Goal: Communication & Community: Share content

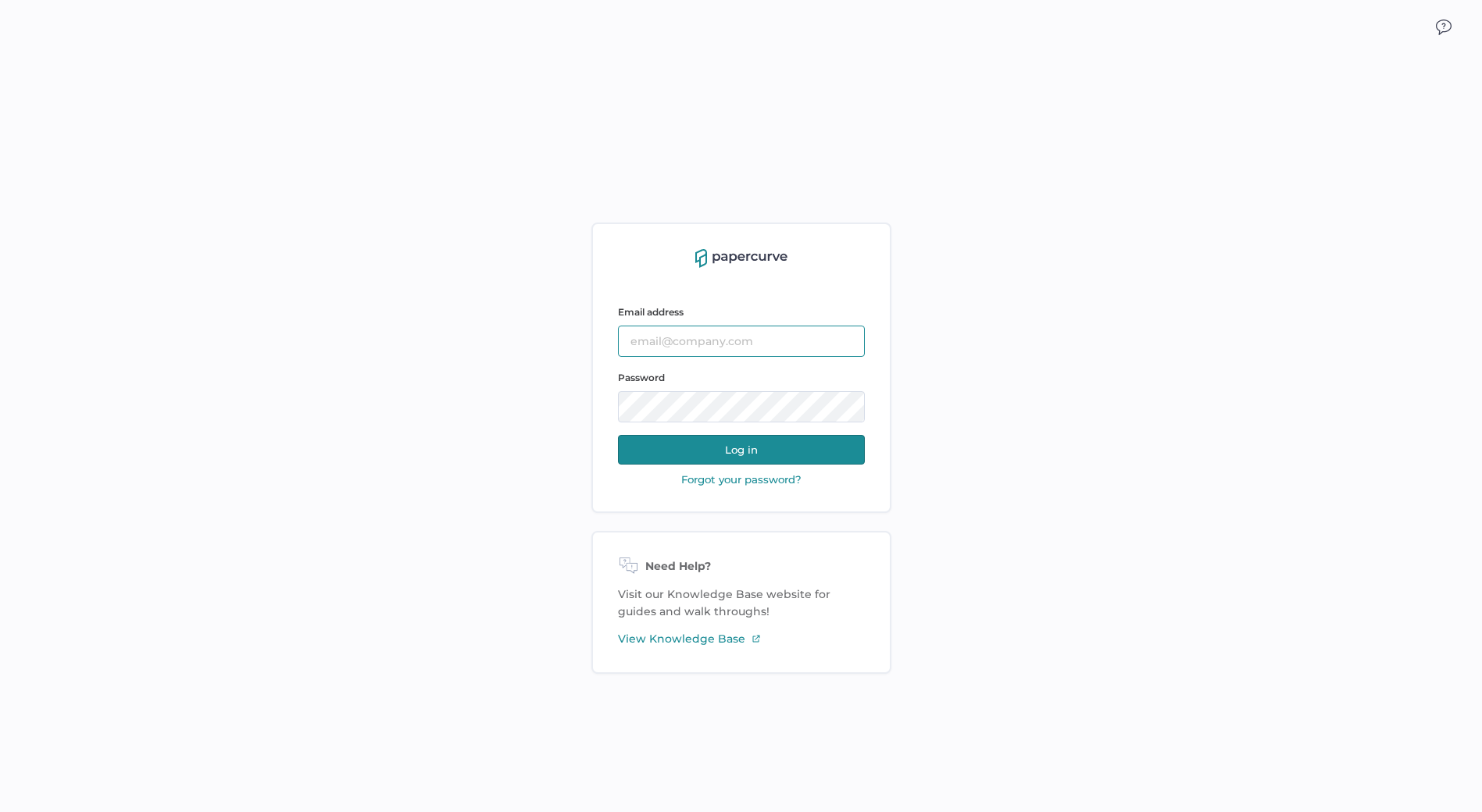
type input "[EMAIL_ADDRESS][DOMAIN_NAME]"
click at [771, 463] on button "Log in" at bounding box center [741, 450] width 247 height 30
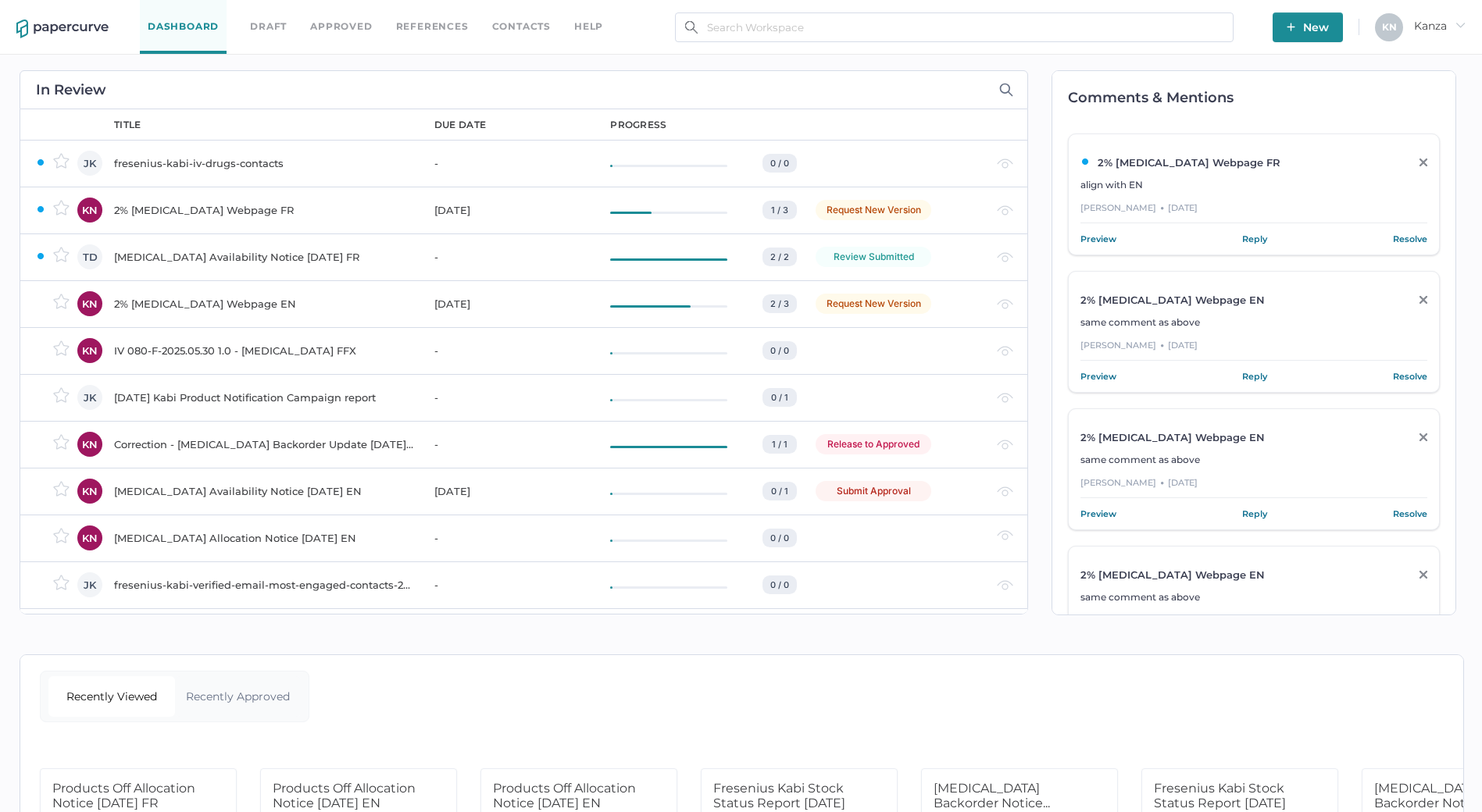
click at [850, 638] on div "Dashboard Draft Approved References Contacts help New K N Kanza arrow_right In …" at bounding box center [741, 531] width 1482 height 1063
click at [1298, 32] on span "New" at bounding box center [1307, 27] width 43 height 30
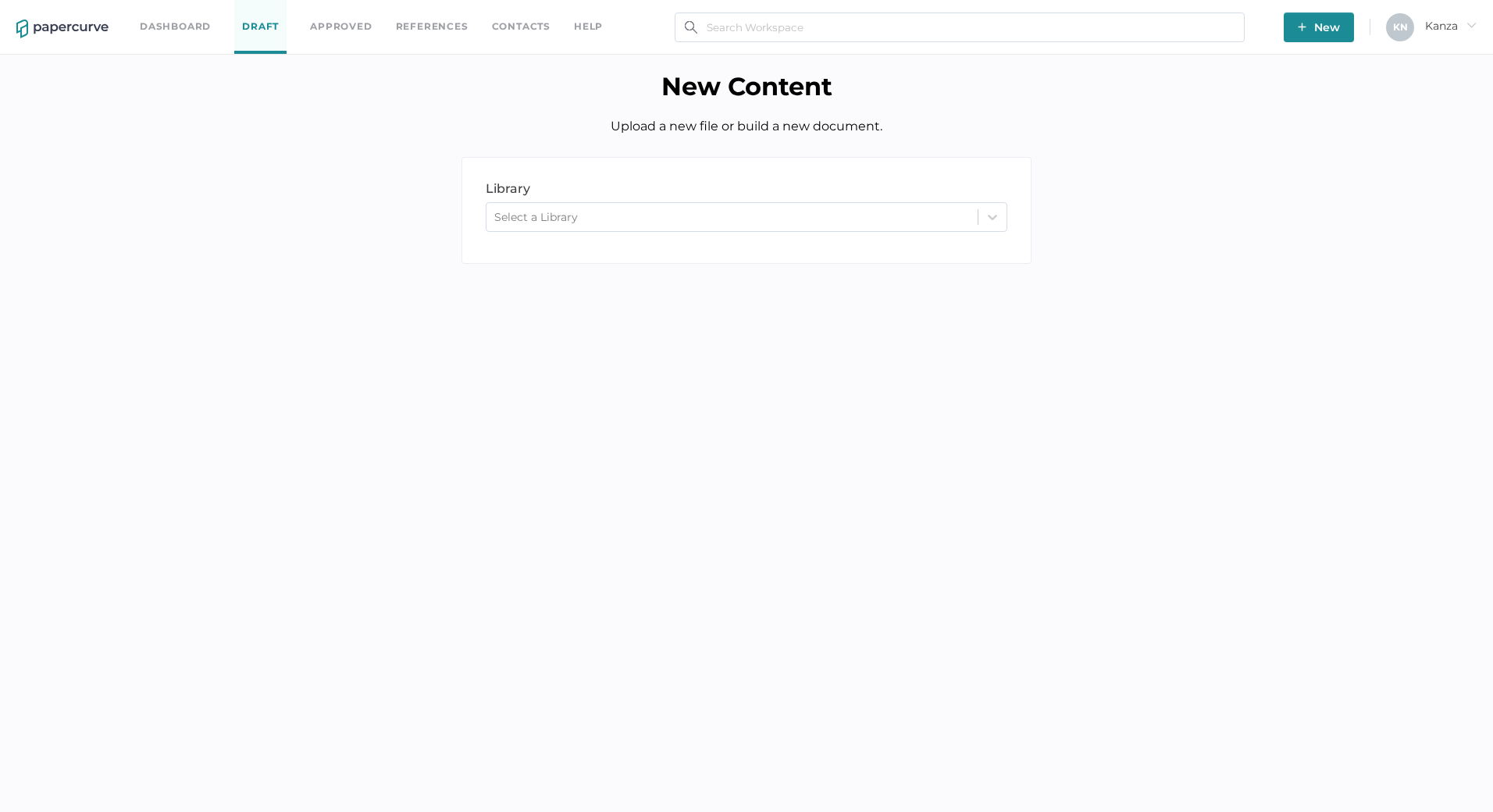
click at [758, 222] on div "Select a Library" at bounding box center [732, 216] width 492 height 23
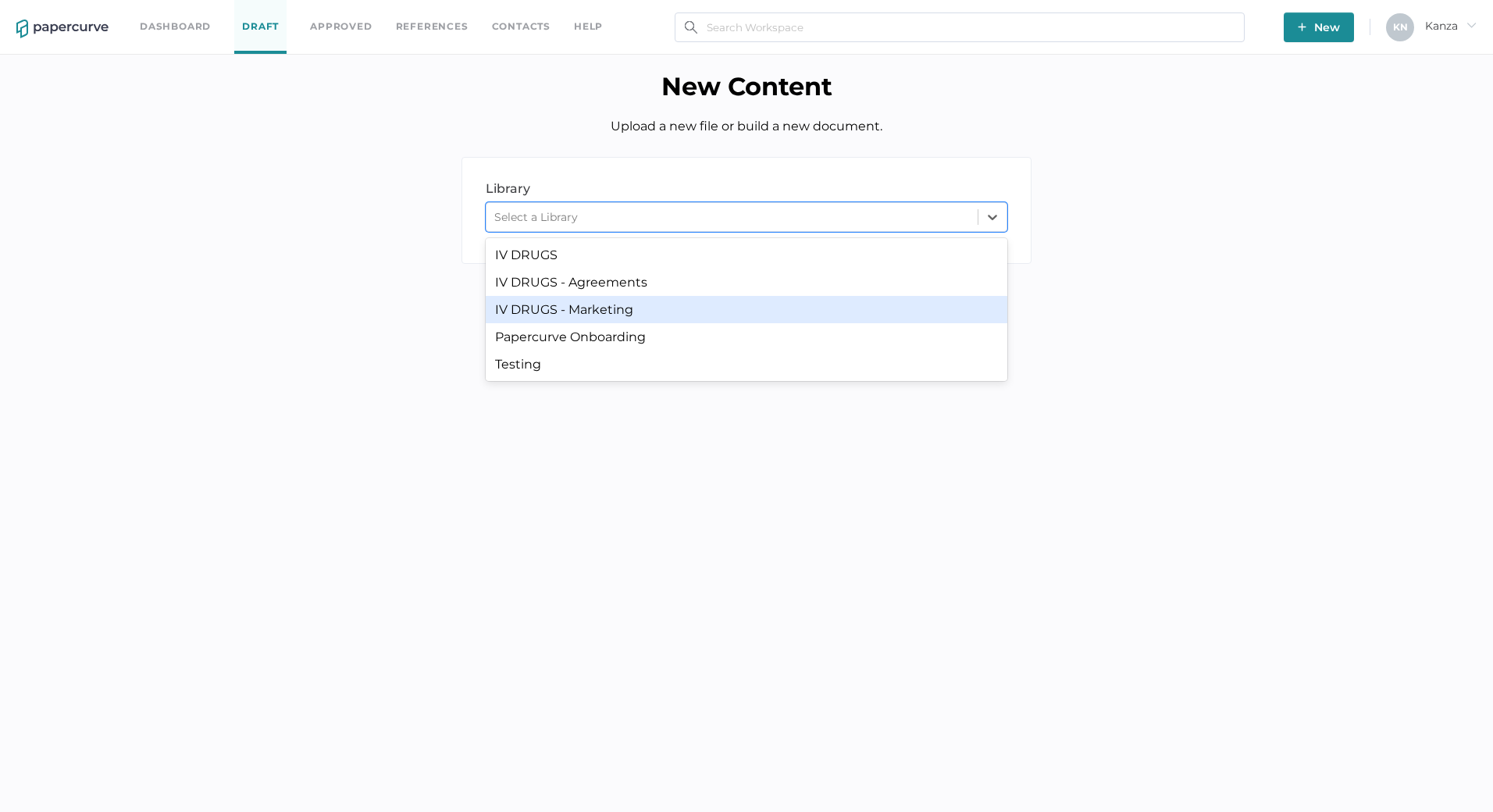
click at [671, 316] on div "IV DRUGS - Marketing" at bounding box center [746, 309] width 522 height 27
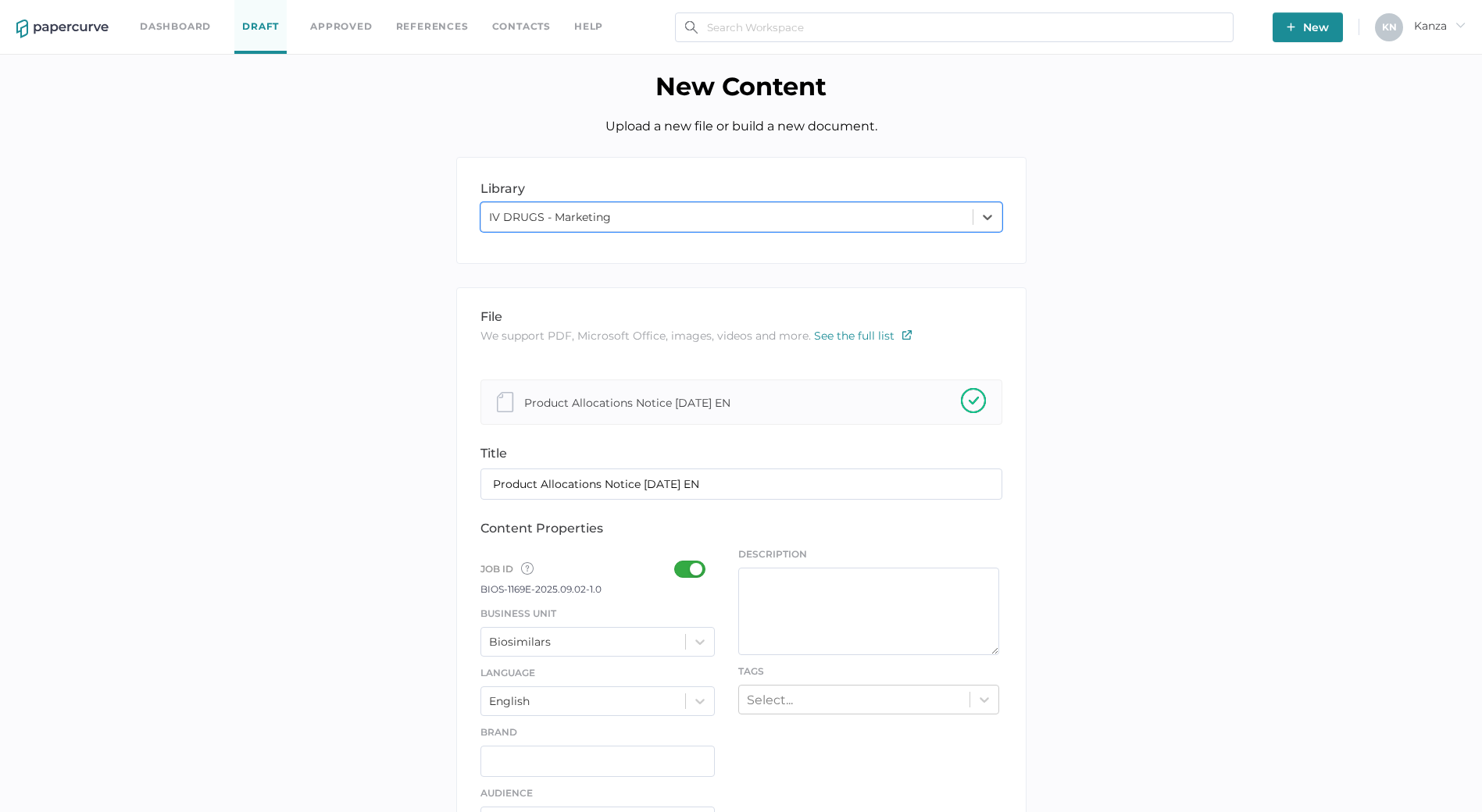
click at [701, 564] on div at bounding box center [694, 570] width 41 height 17
click at [678, 563] on input "checkbox" at bounding box center [678, 563] width 0 height 0
click at [707, 628] on div "Biosimilars" at bounding box center [598, 642] width 235 height 30
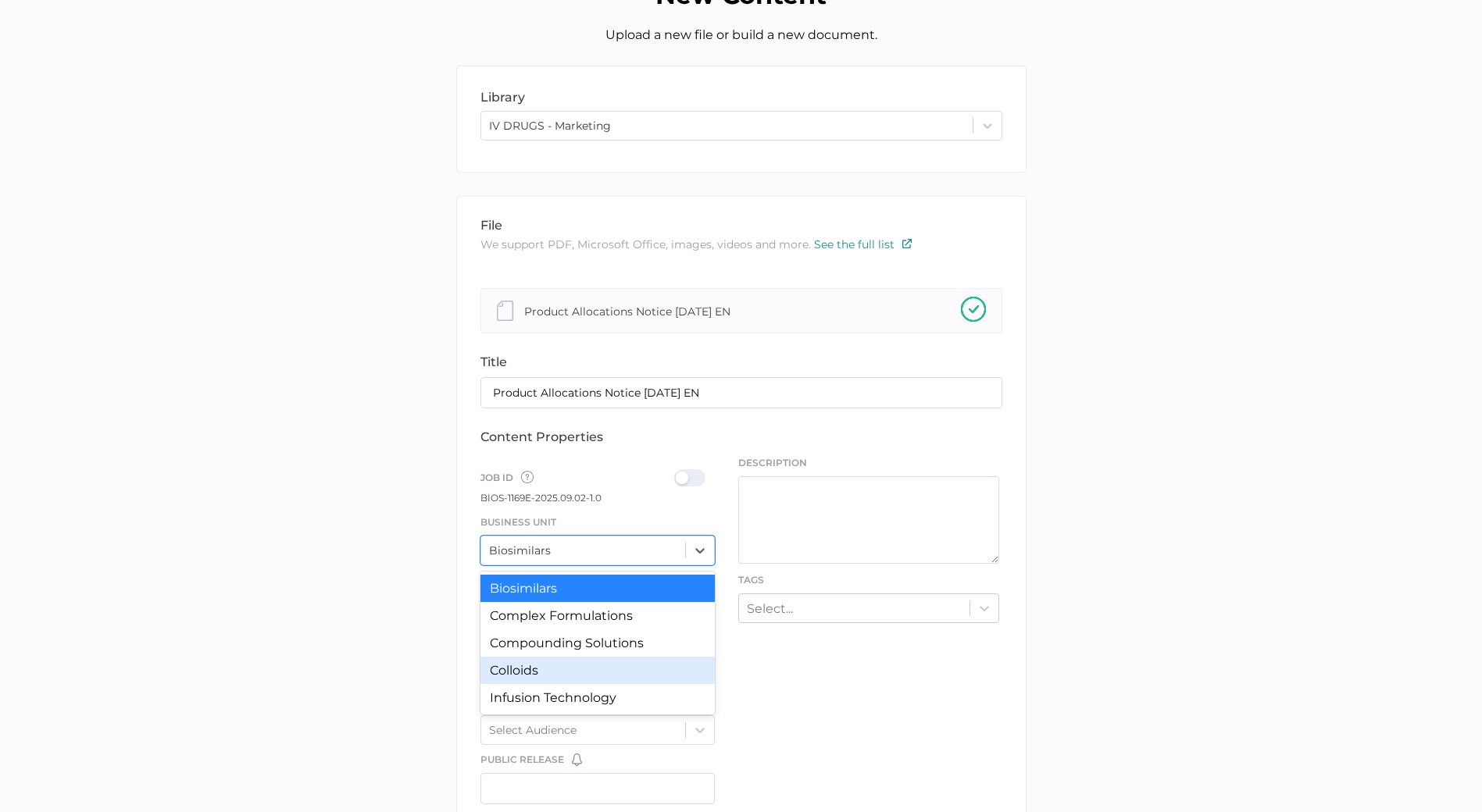
scroll to position [156, 0]
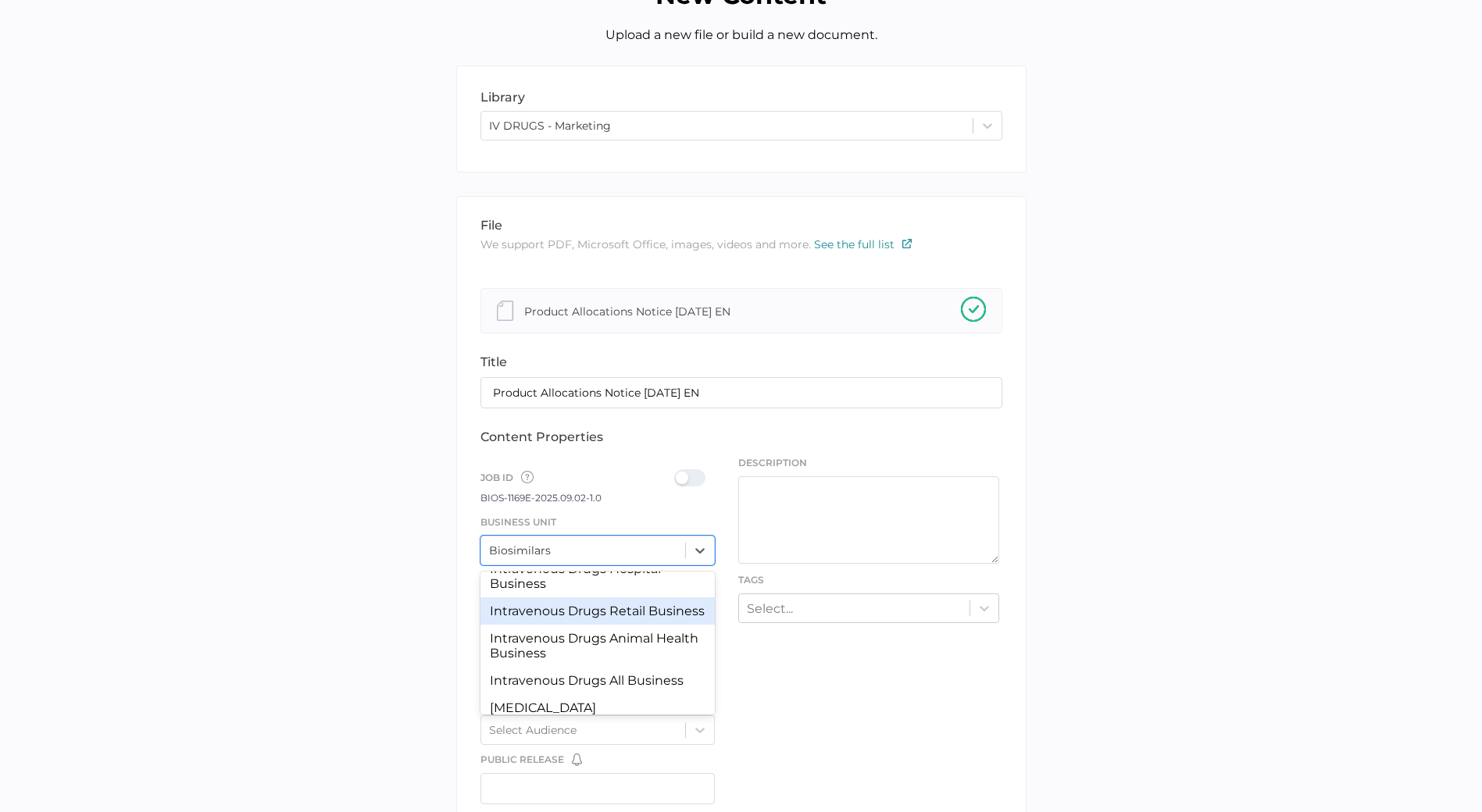
click at [541, 624] on div "Intravenous Drugs Retail Business" at bounding box center [598, 611] width 235 height 27
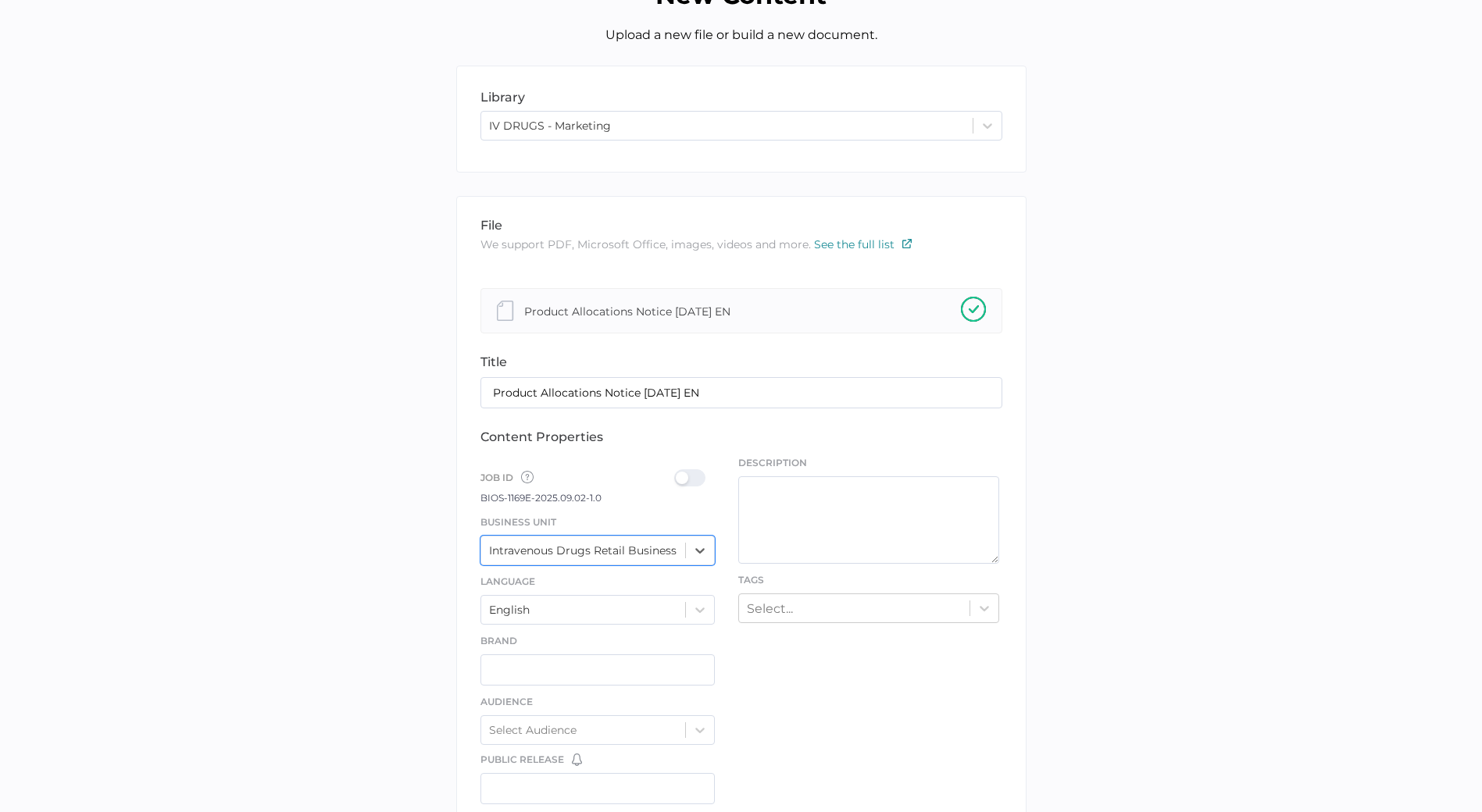
click at [690, 474] on div at bounding box center [694, 478] width 41 height 17
click at [678, 472] on input "checkbox" at bounding box center [678, 472] width 0 height 0
click at [671, 548] on div "Intravenous Drugs Retail Business" at bounding box center [583, 551] width 188 height 14
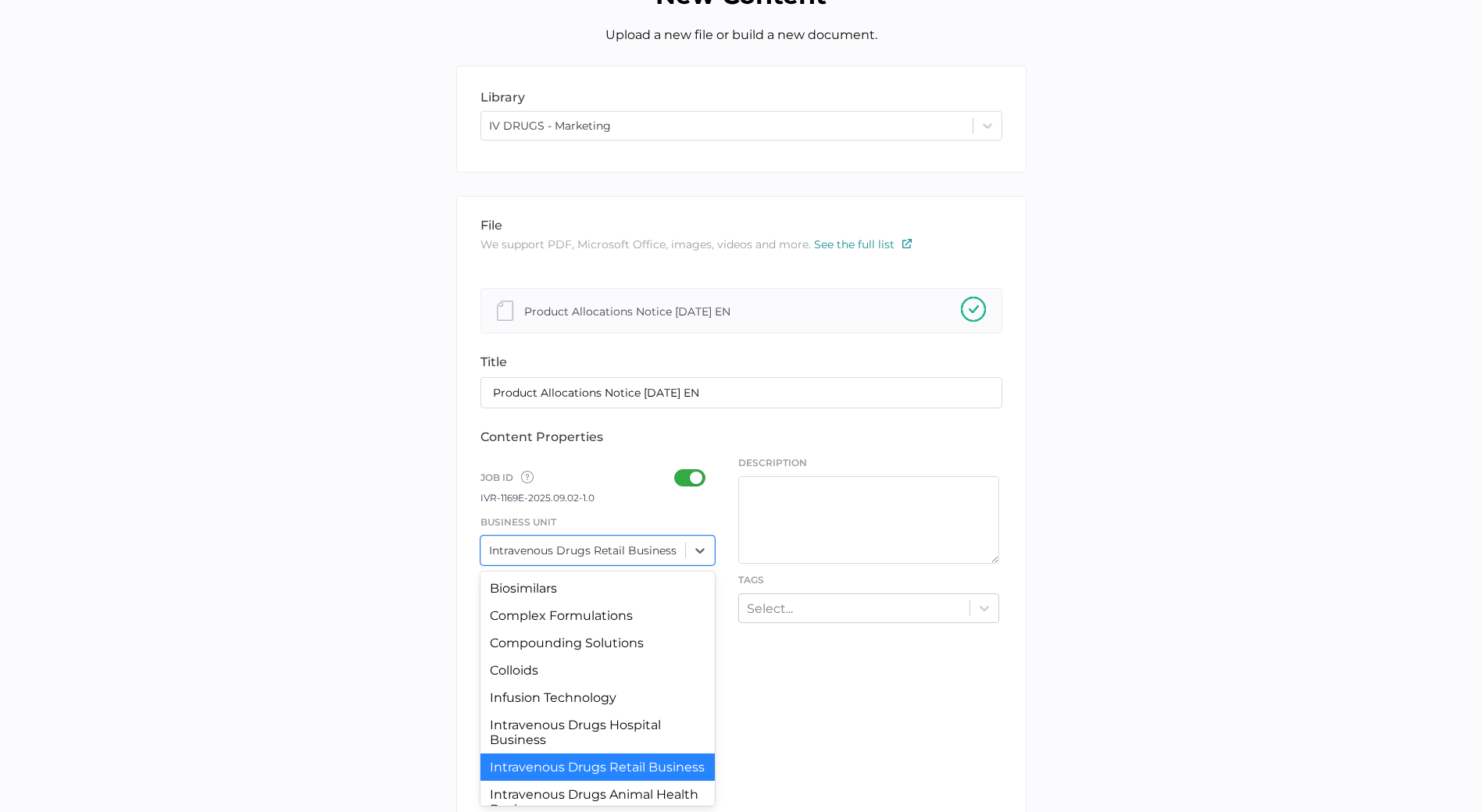
scroll to position [3, 0]
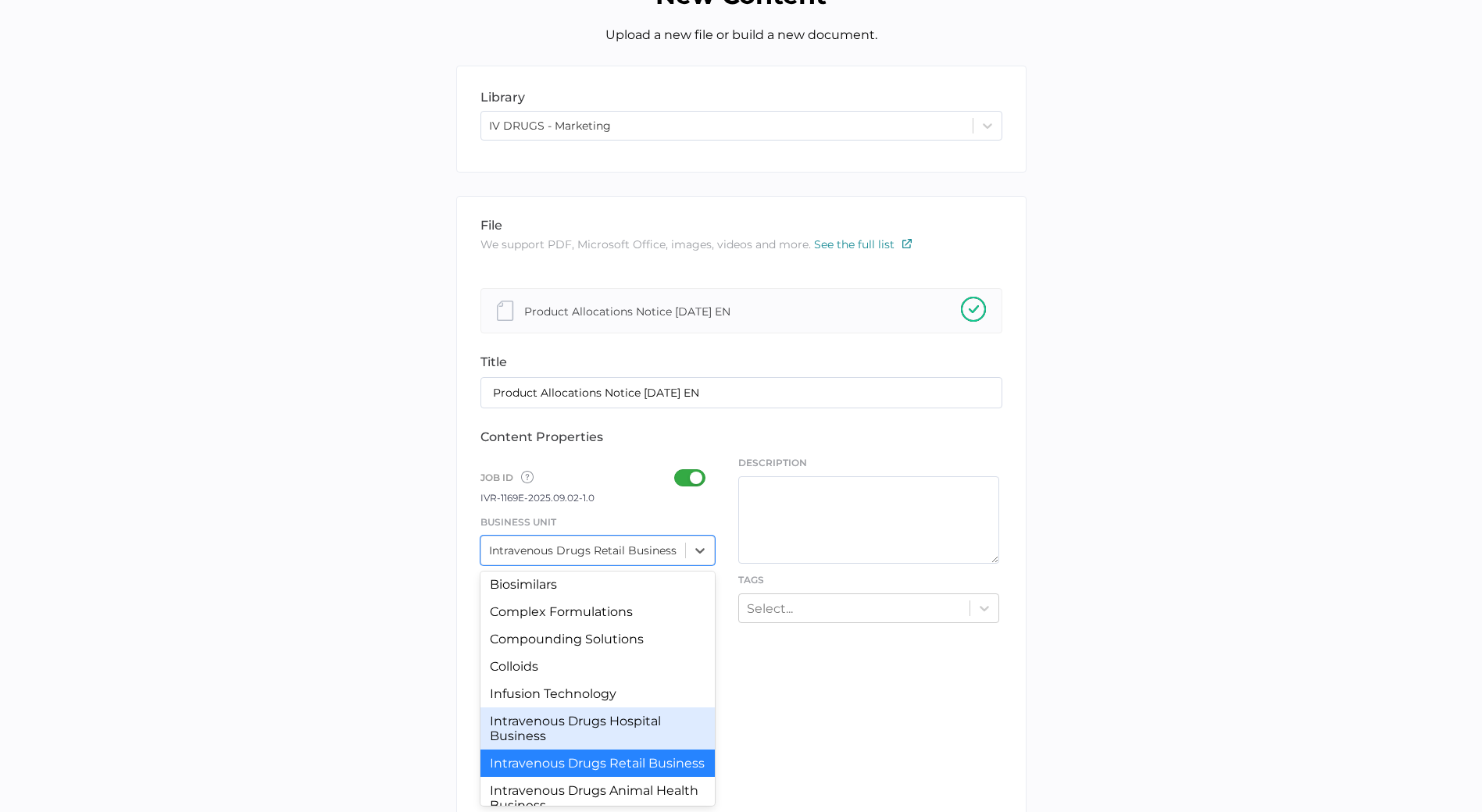
click at [610, 731] on div "Intravenous Drugs Hospital Business" at bounding box center [598, 729] width 235 height 43
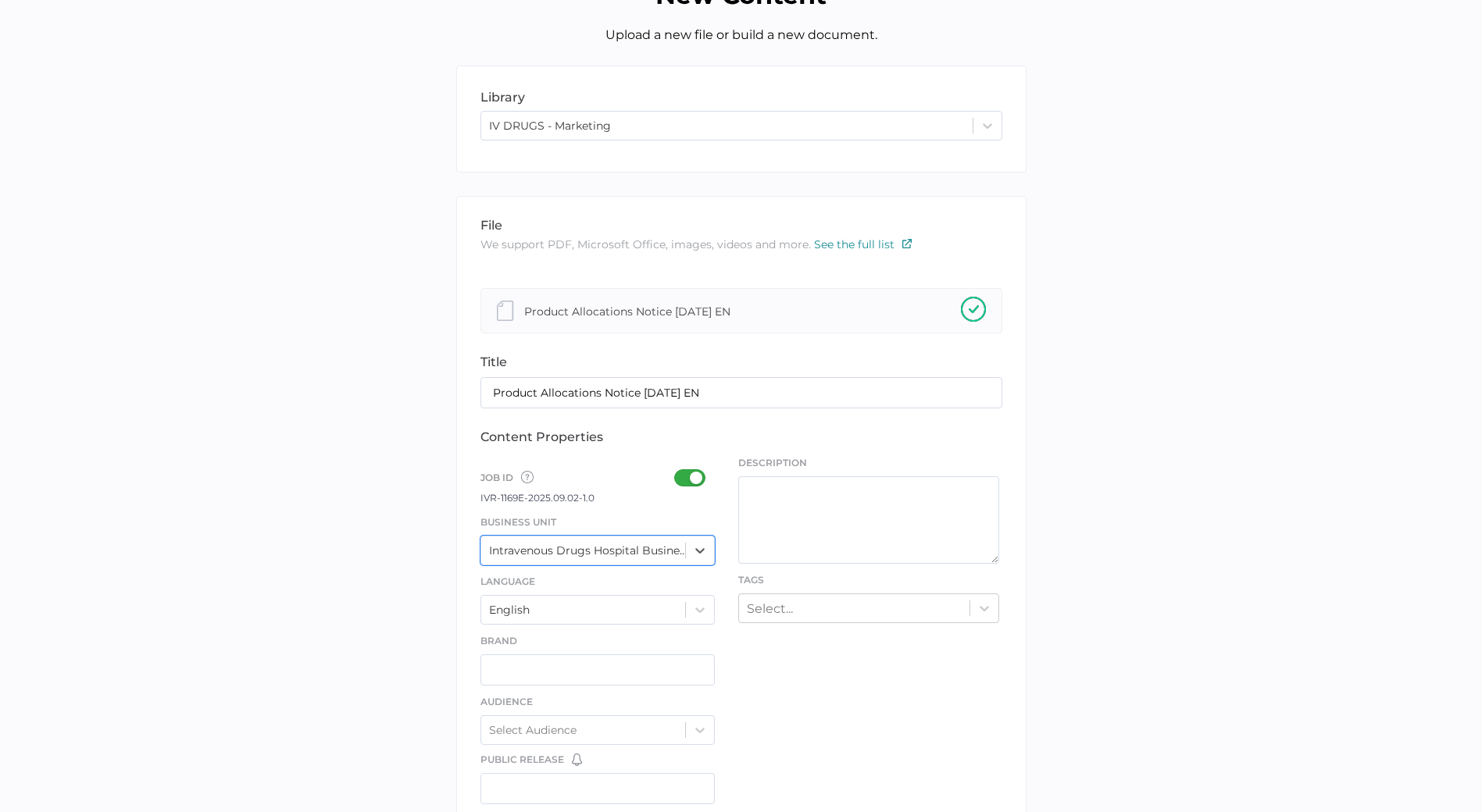
click at [693, 480] on div at bounding box center [694, 478] width 41 height 17
click at [678, 472] on input "checkbox" at bounding box center [678, 472] width 0 height 0
click at [689, 483] on div at bounding box center [694, 478] width 41 height 17
click at [678, 472] on input "checkbox" at bounding box center [678, 472] width 0 height 0
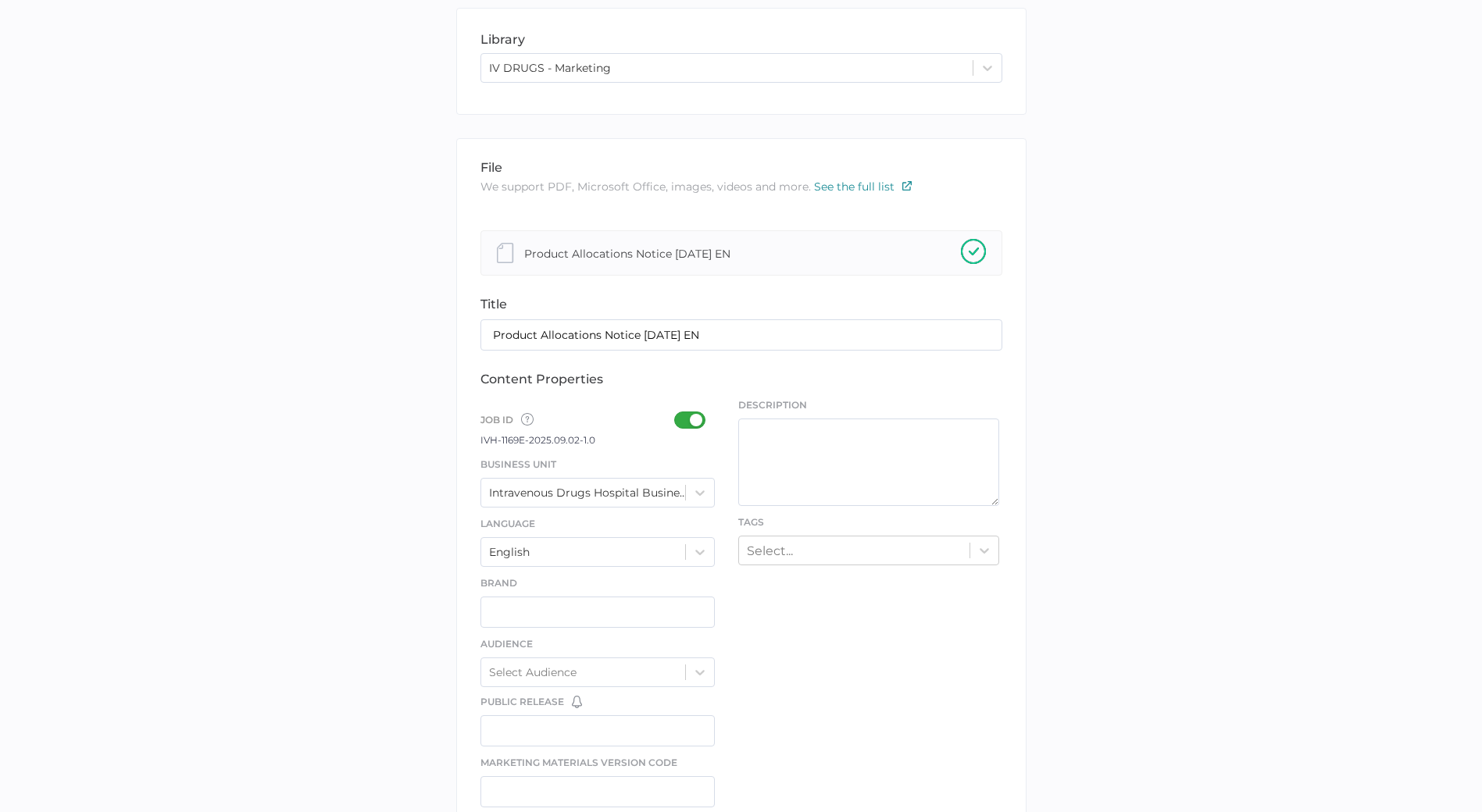
click at [797, 565] on div "Select..." at bounding box center [869, 551] width 261 height 30
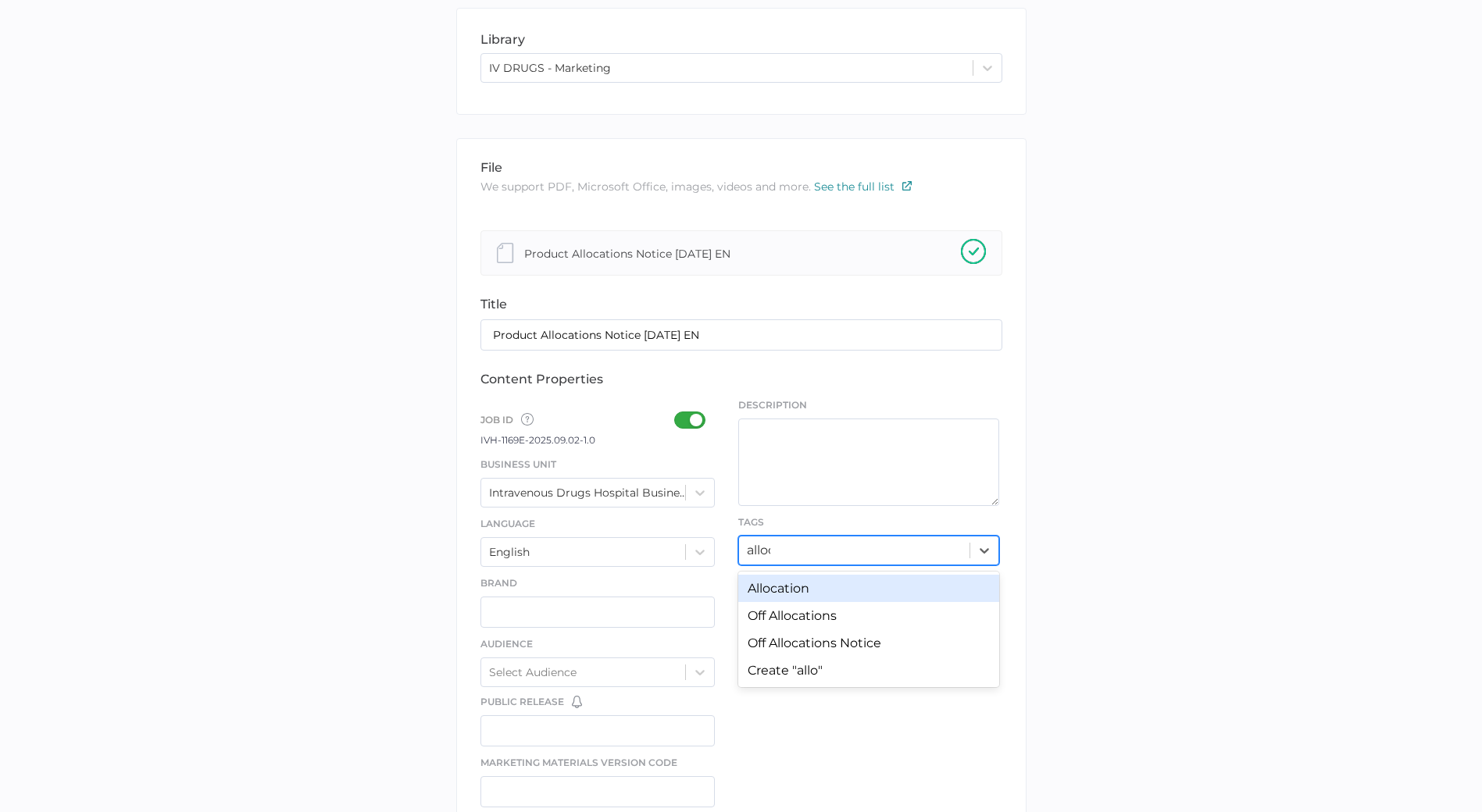
type input "alloca"
click at [805, 585] on div "Allocation" at bounding box center [869, 588] width 261 height 27
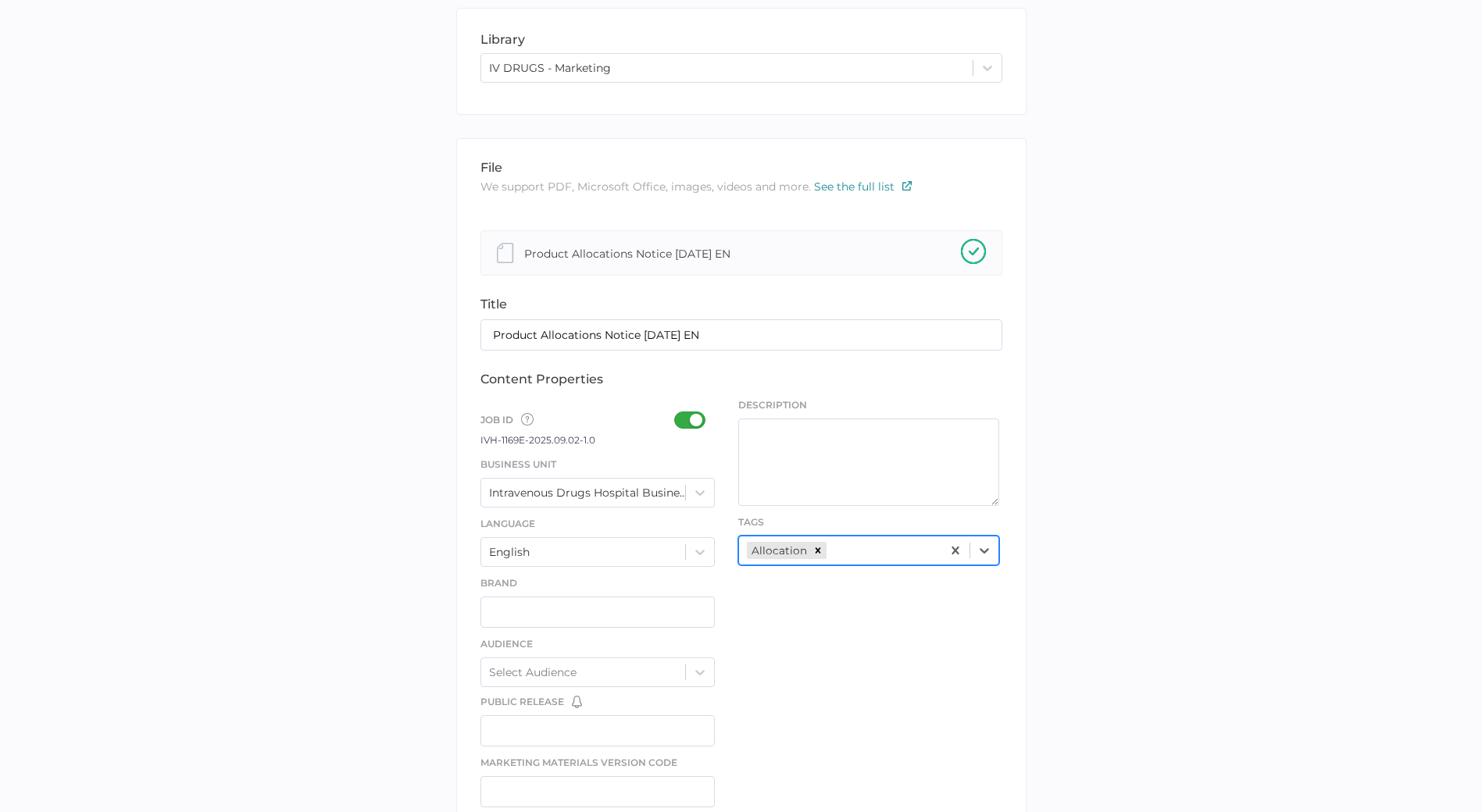
click at [813, 692] on div "file We support PDF, Microsoft Office, images, videos and more. See the full li…" at bounding box center [741, 667] width 570 height 1059
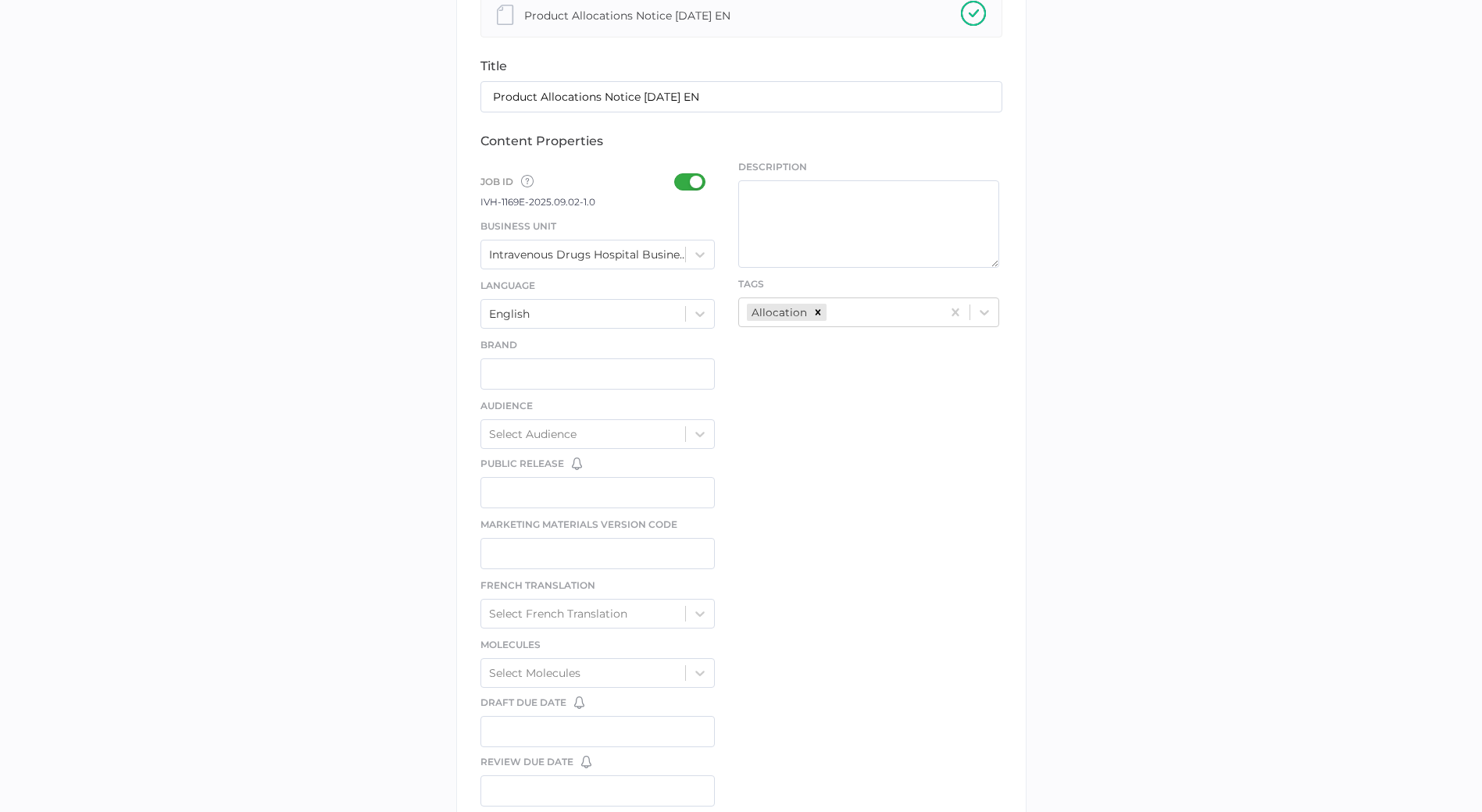
scroll to position [690, 0]
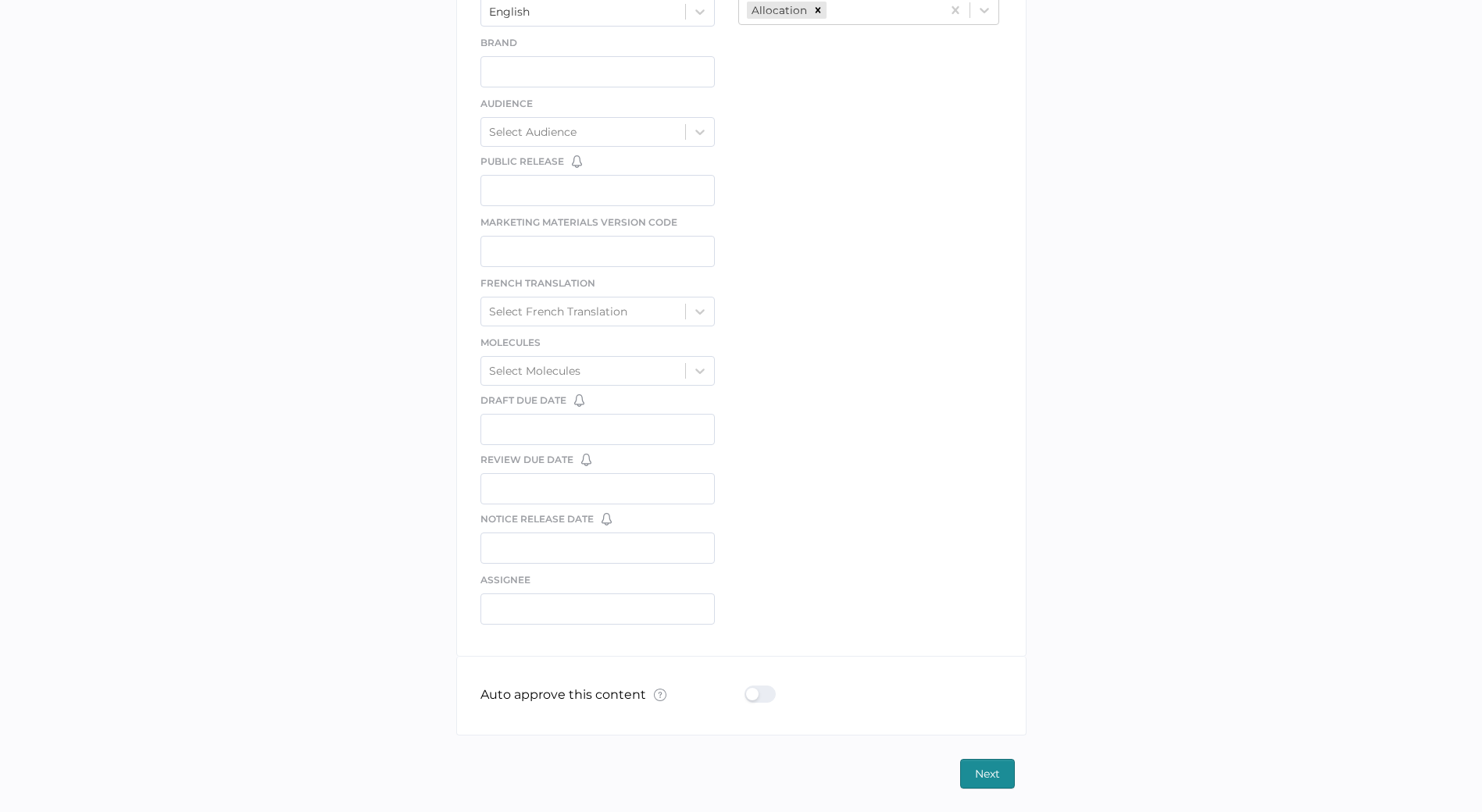
click at [744, 693] on div at bounding box center [764, 694] width 41 height 17
click at [747, 688] on input "checkbox" at bounding box center [747, 688] width 0 height 0
click at [999, 781] on span "Next" at bounding box center [987, 774] width 25 height 28
click at [995, 776] on span "Next" at bounding box center [987, 774] width 25 height 28
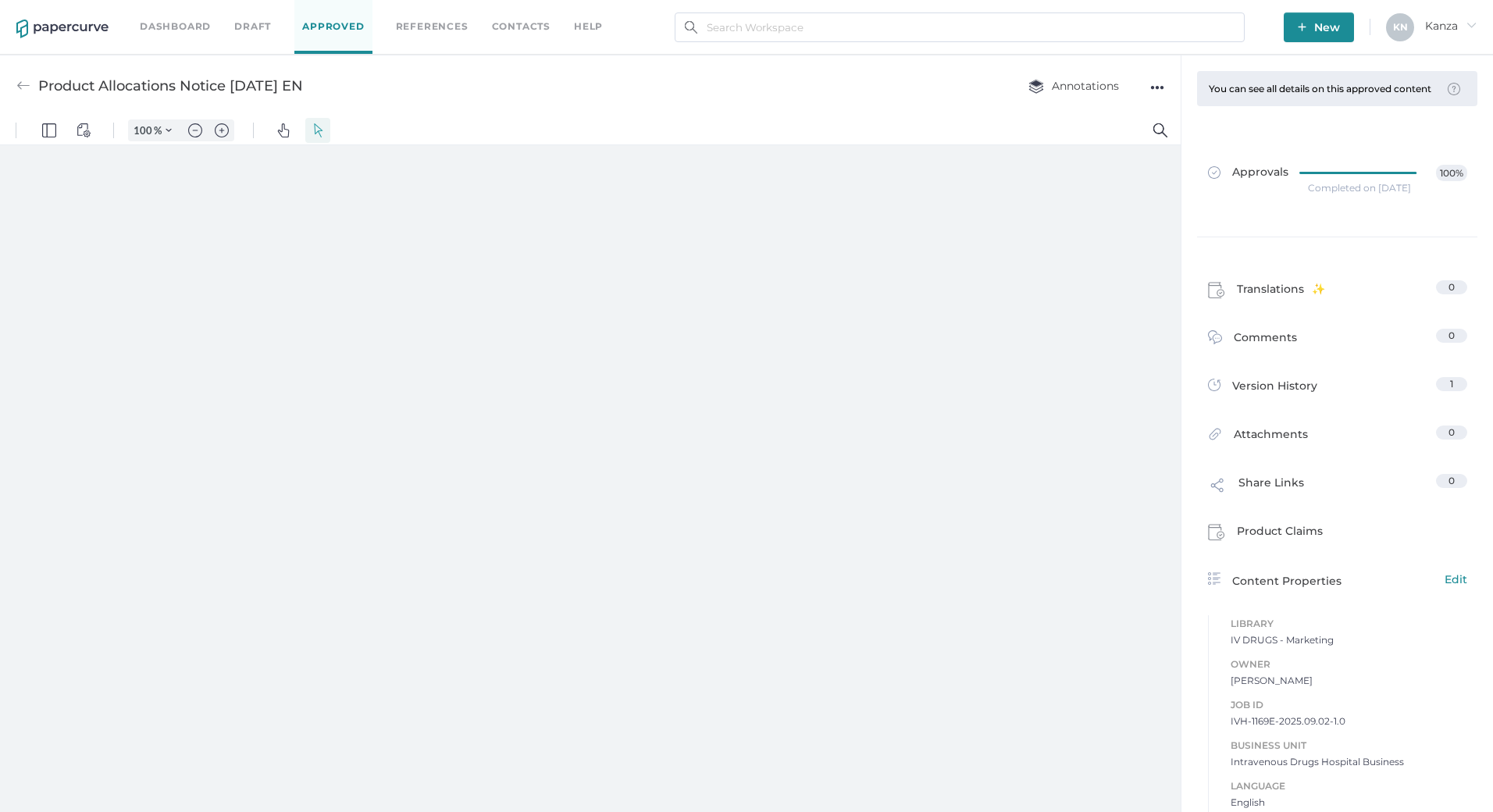
type input "107"
click at [1304, 29] on img "button" at bounding box center [1302, 27] width 9 height 9
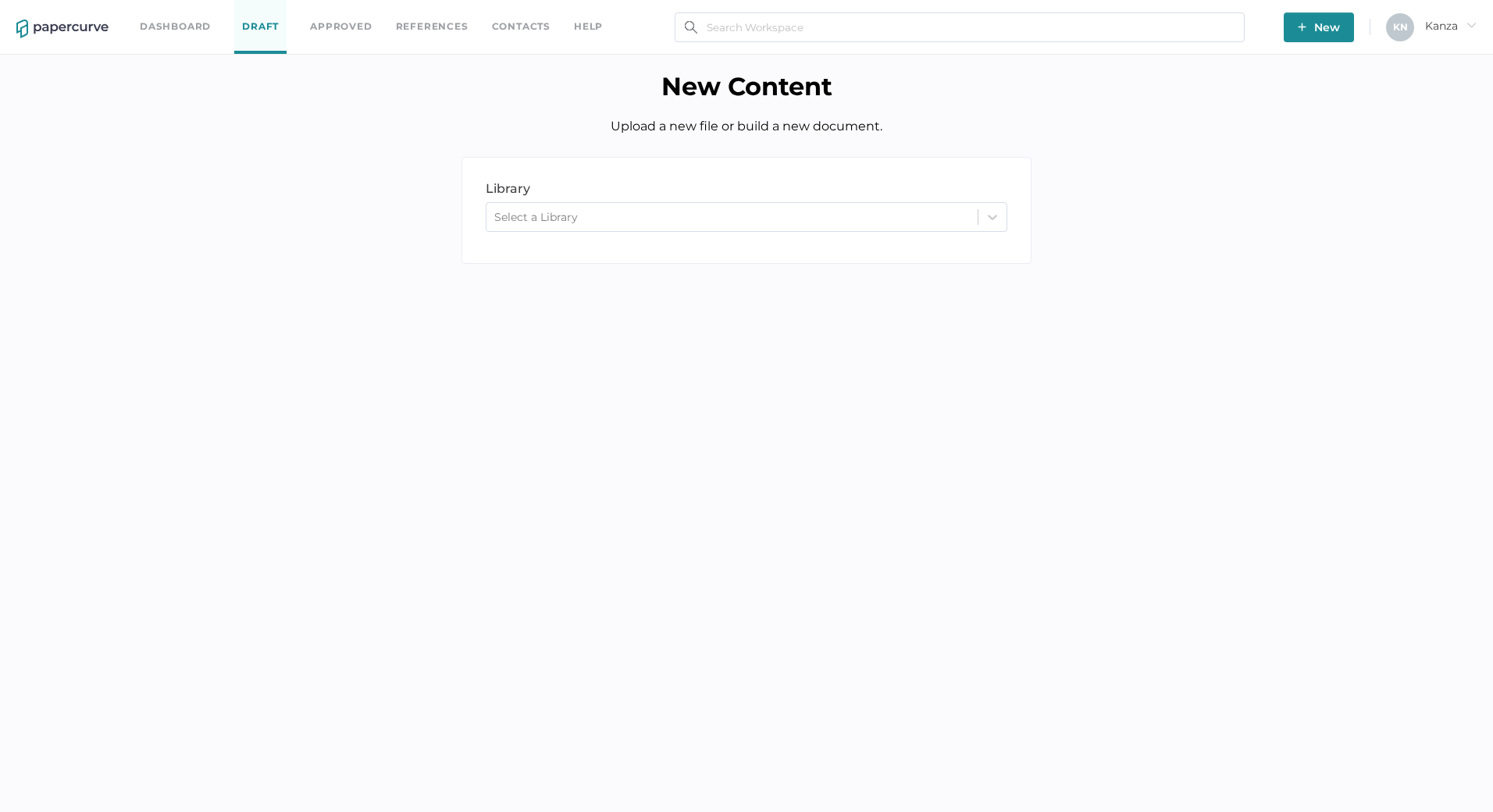
click at [933, 215] on div "Select a Library" at bounding box center [732, 216] width 492 height 23
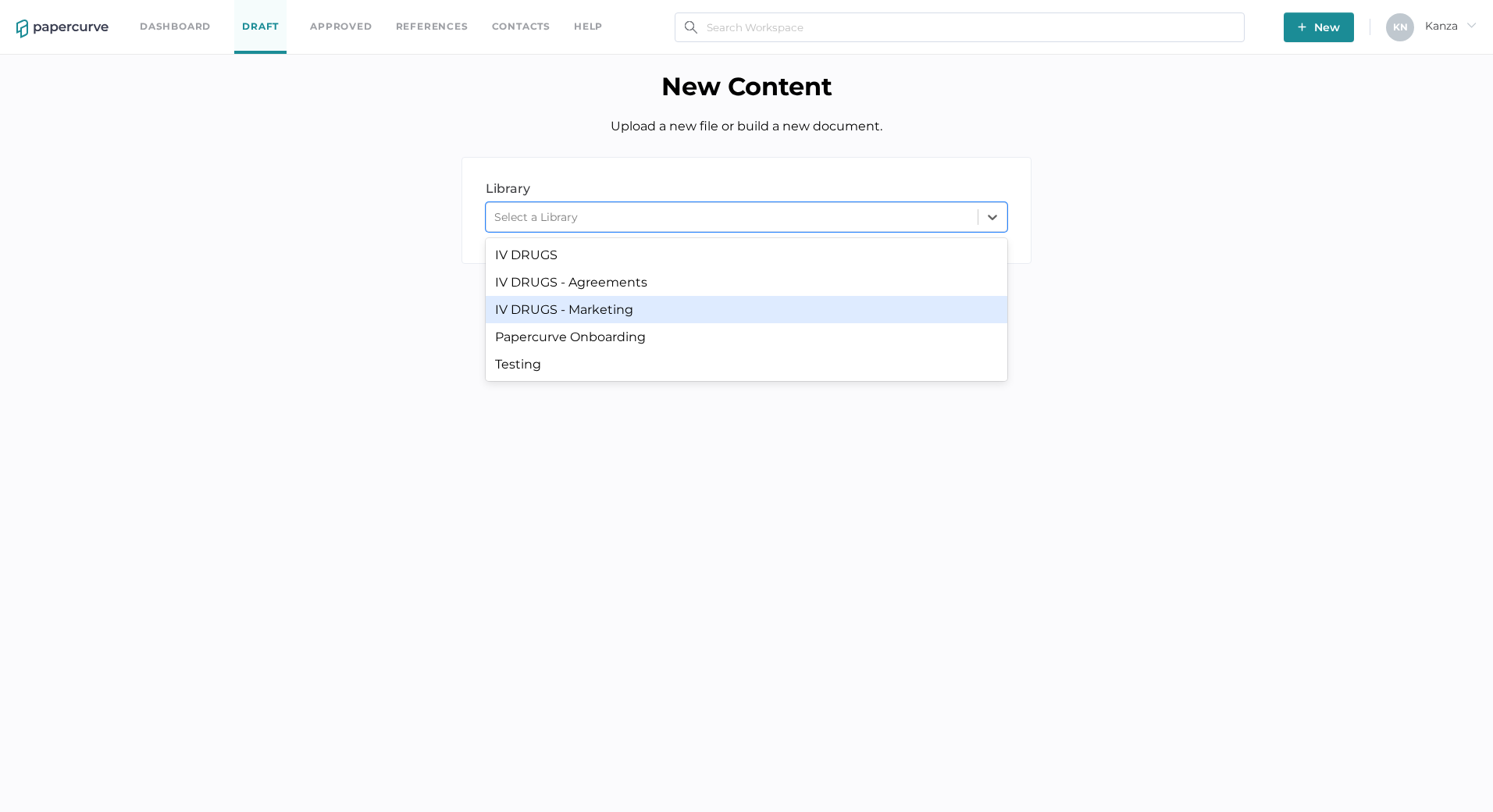
click at [742, 309] on div "IV DRUGS - Marketing" at bounding box center [746, 309] width 522 height 27
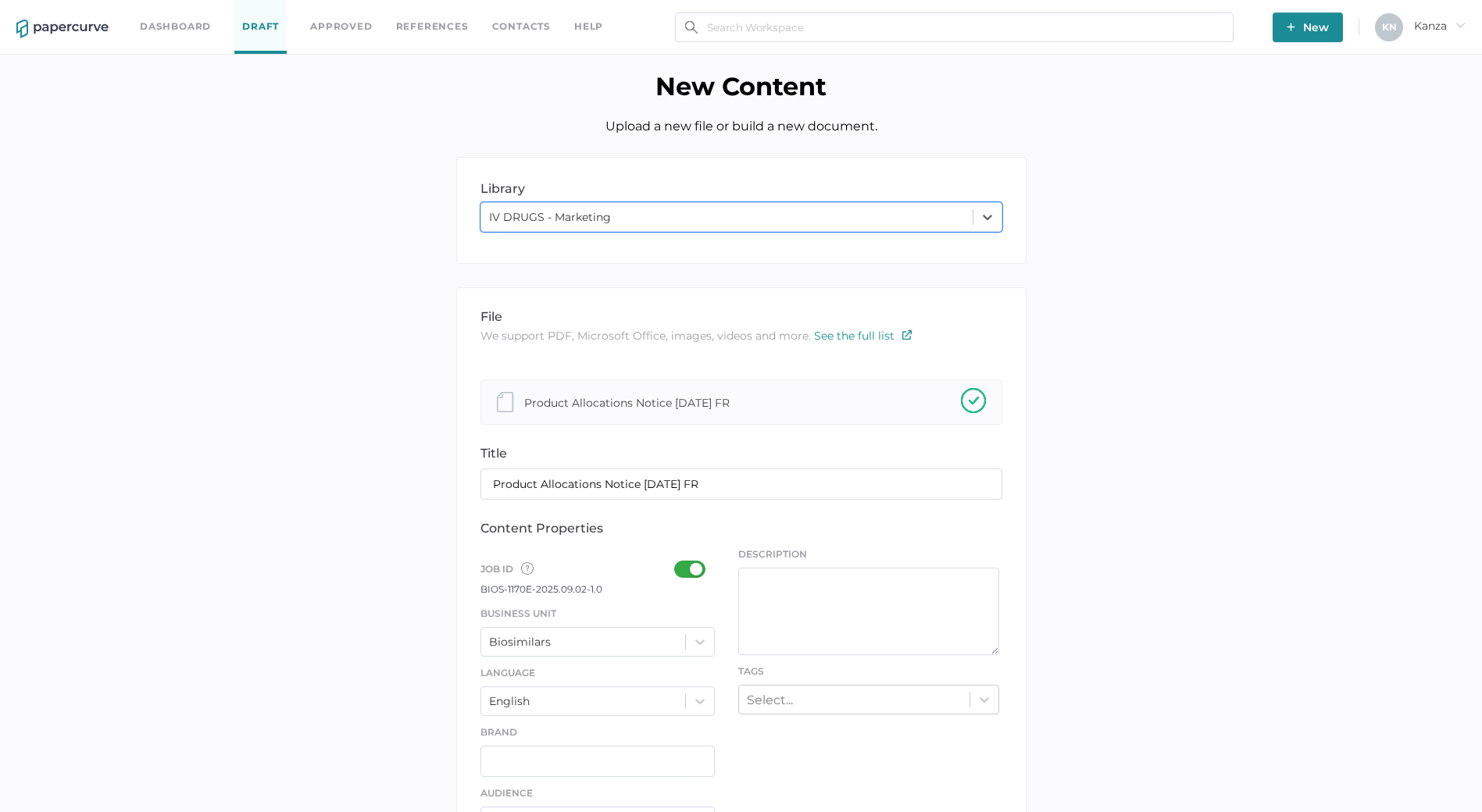
click at [691, 564] on div at bounding box center [694, 570] width 41 height 17
click at [678, 563] on input "checkbox" at bounding box center [678, 563] width 0 height 0
click at [701, 633] on div "Biosimilars" at bounding box center [598, 642] width 235 height 30
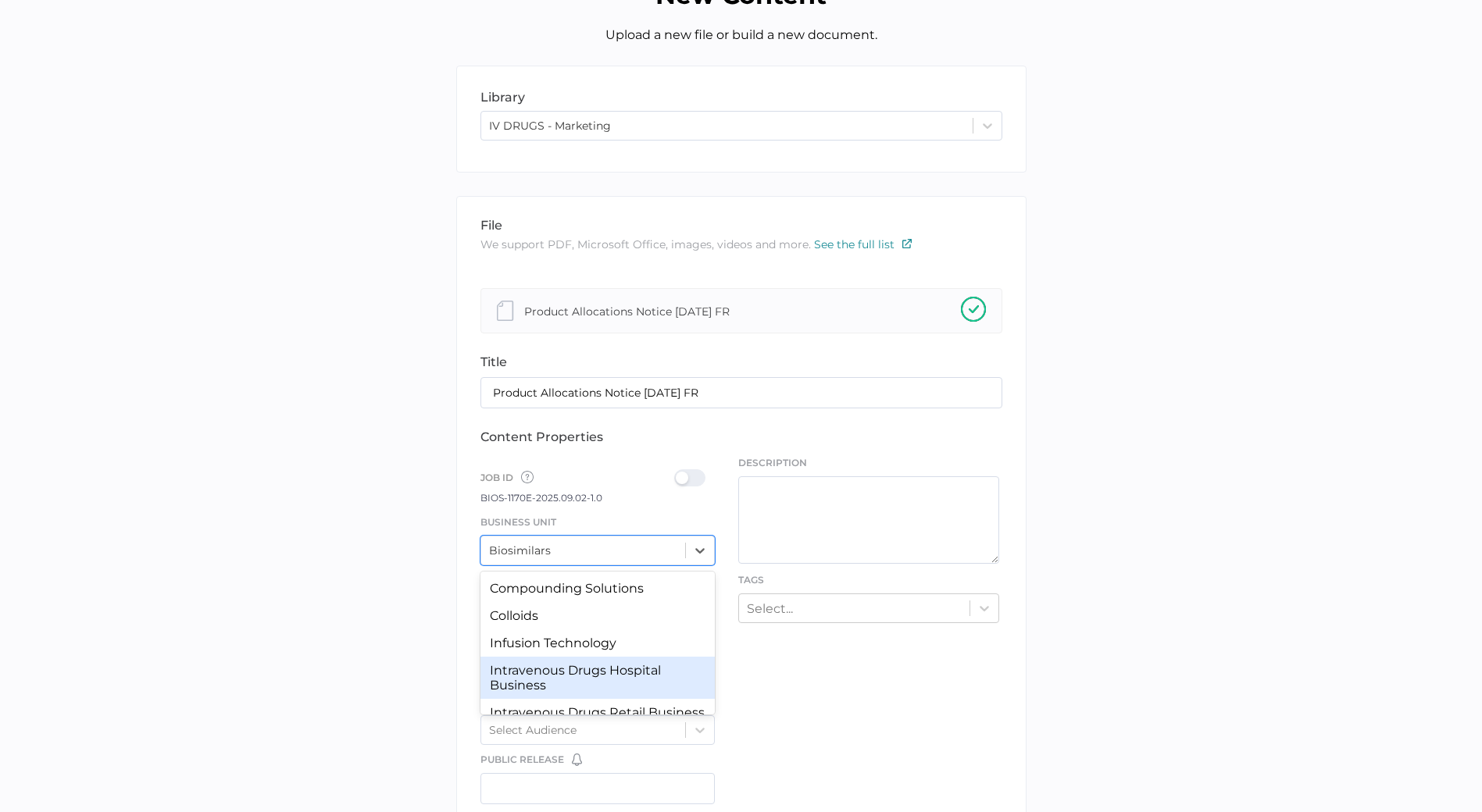
scroll to position [78, 0]
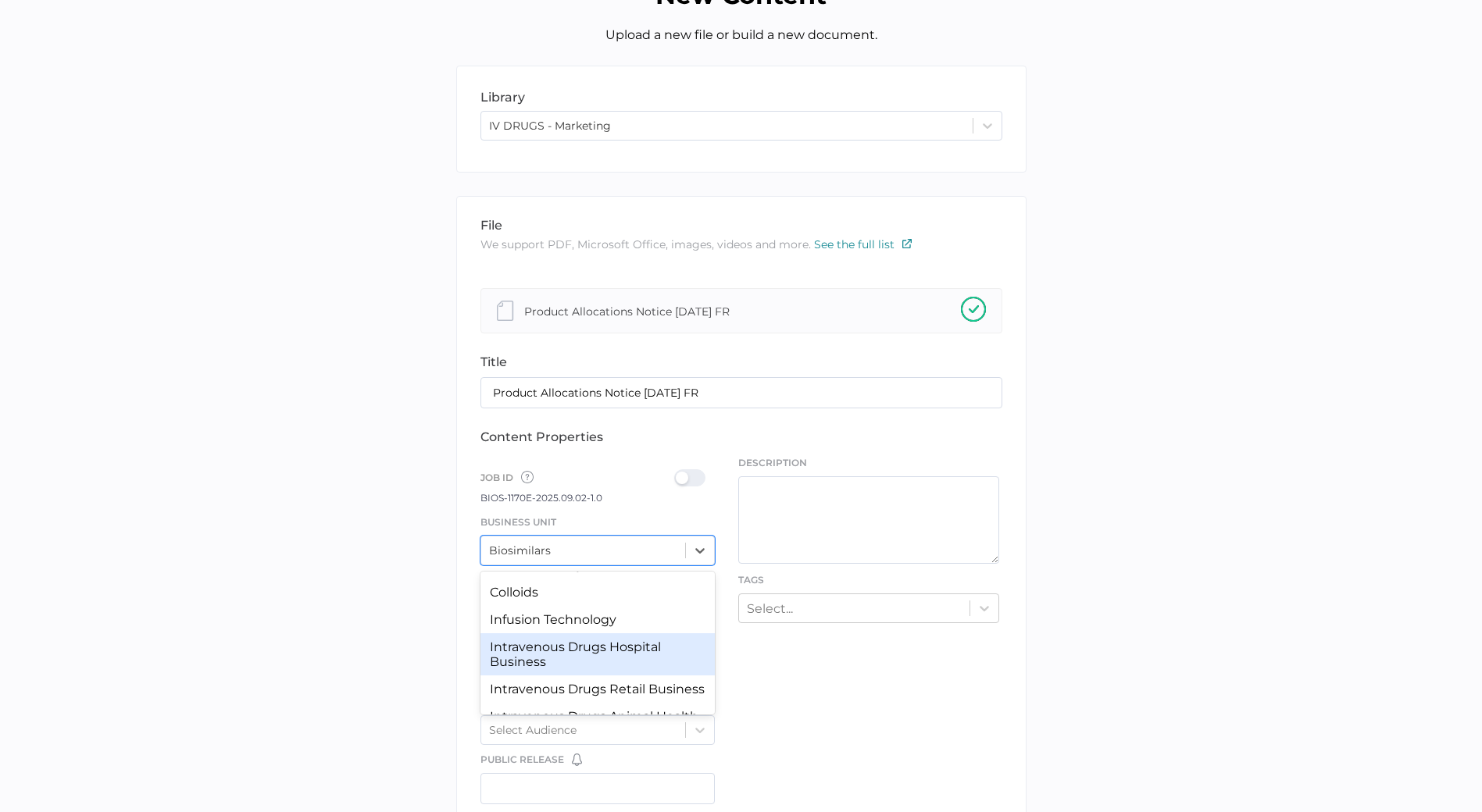
click at [627, 660] on div "Intravenous Drugs Hospital Business" at bounding box center [598, 654] width 235 height 43
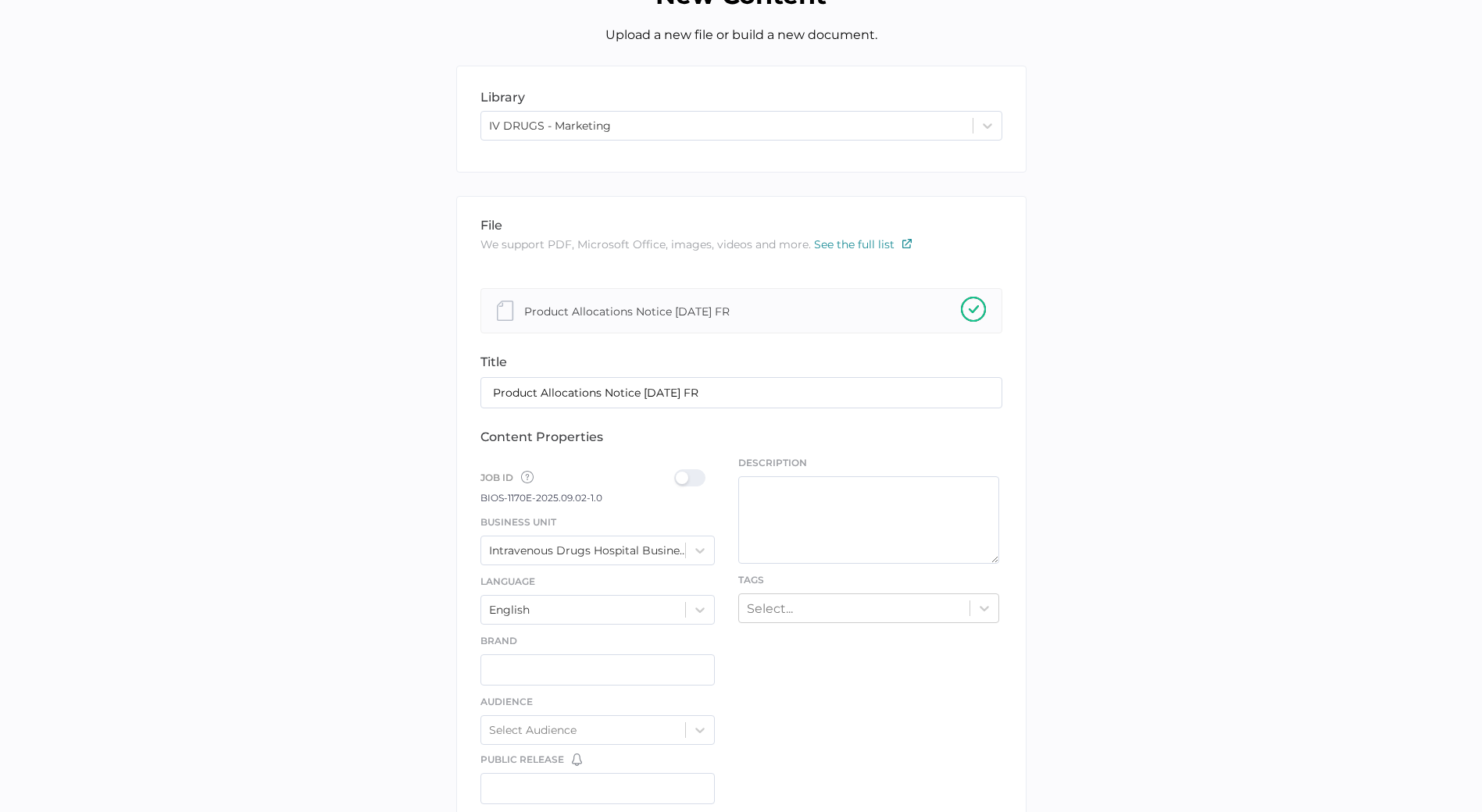
click at [696, 477] on div at bounding box center [694, 478] width 41 height 17
click at [678, 472] on input "checkbox" at bounding box center [678, 472] width 0 height 0
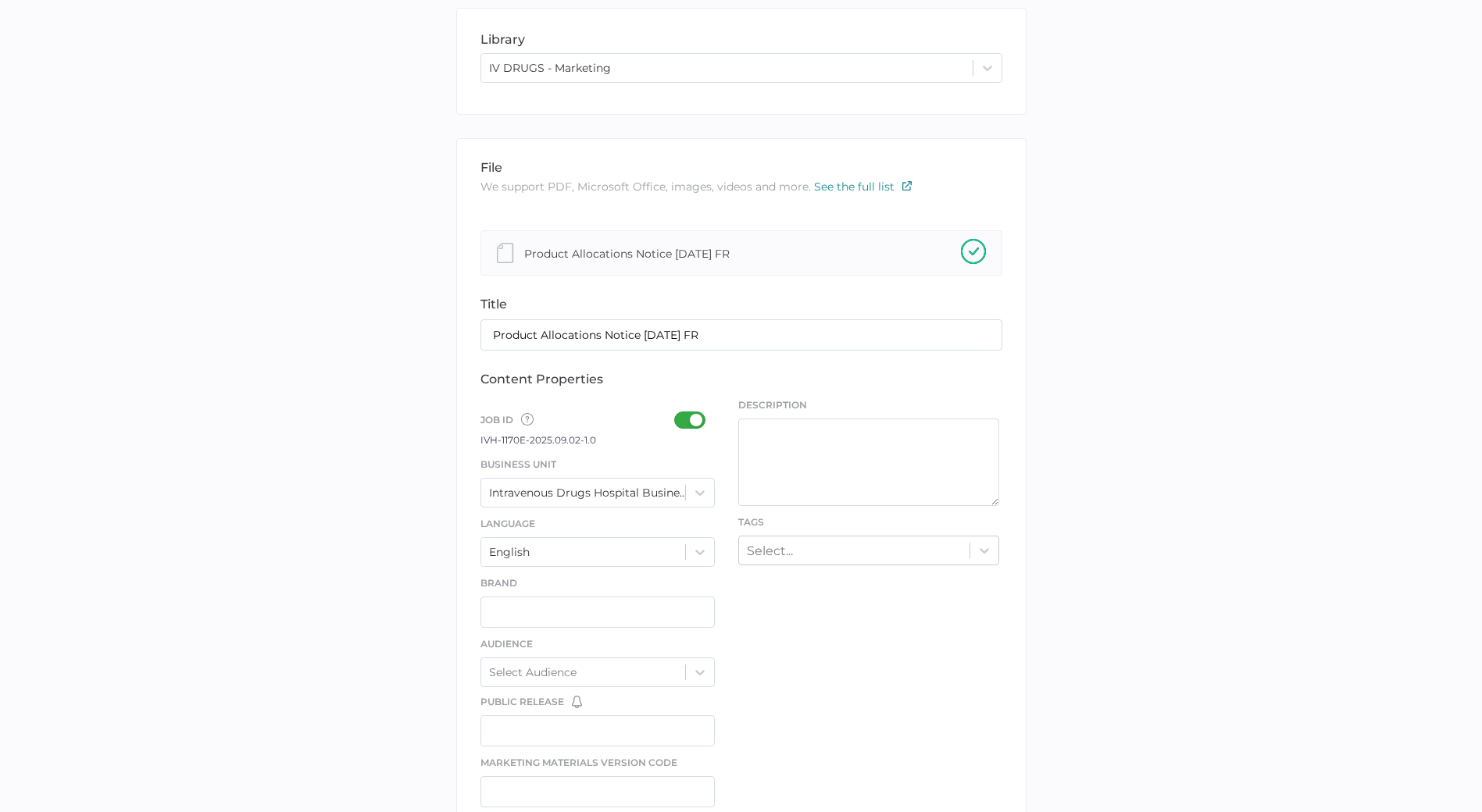
click at [804, 565] on div "Select..." at bounding box center [869, 551] width 261 height 30
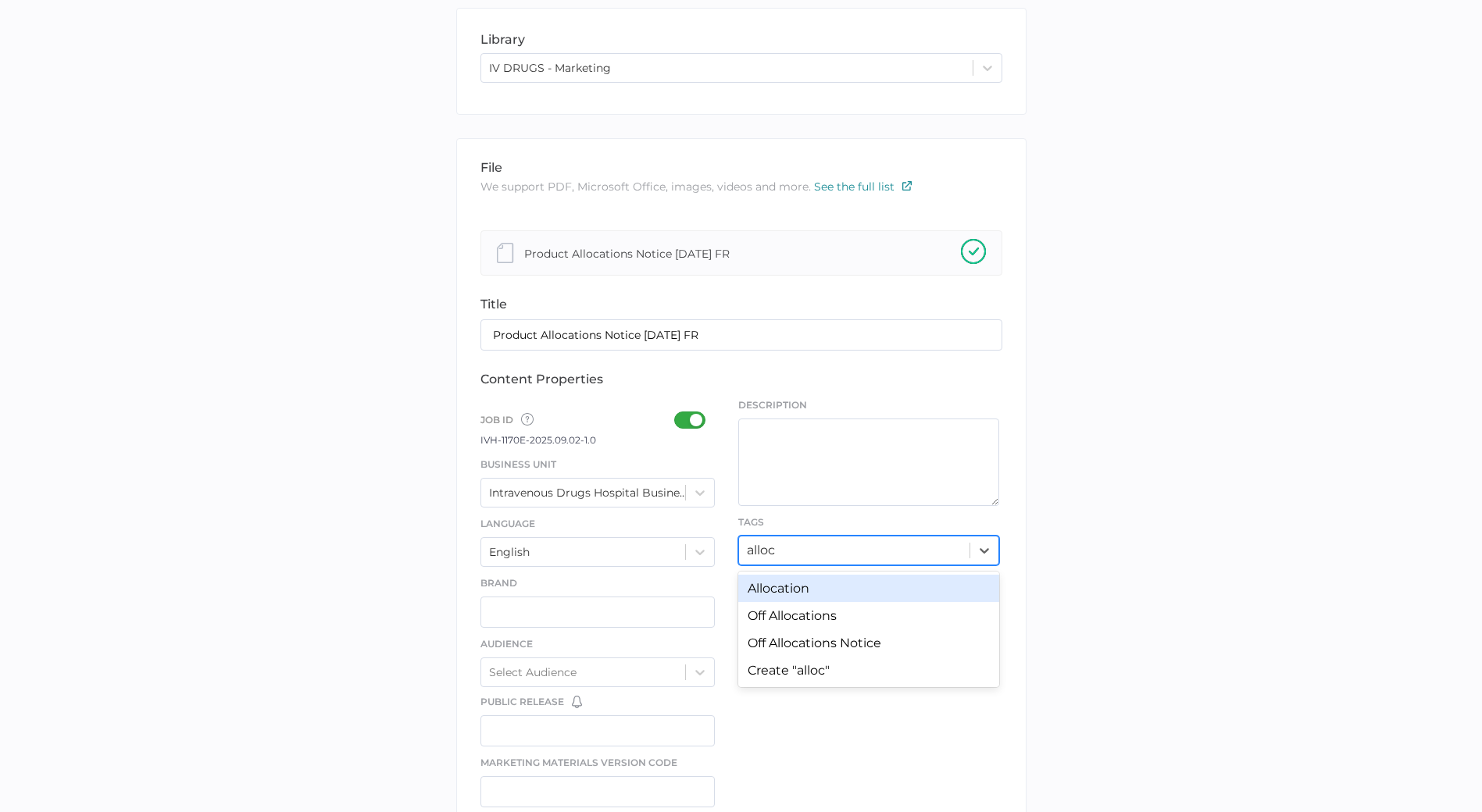
type input "alloca"
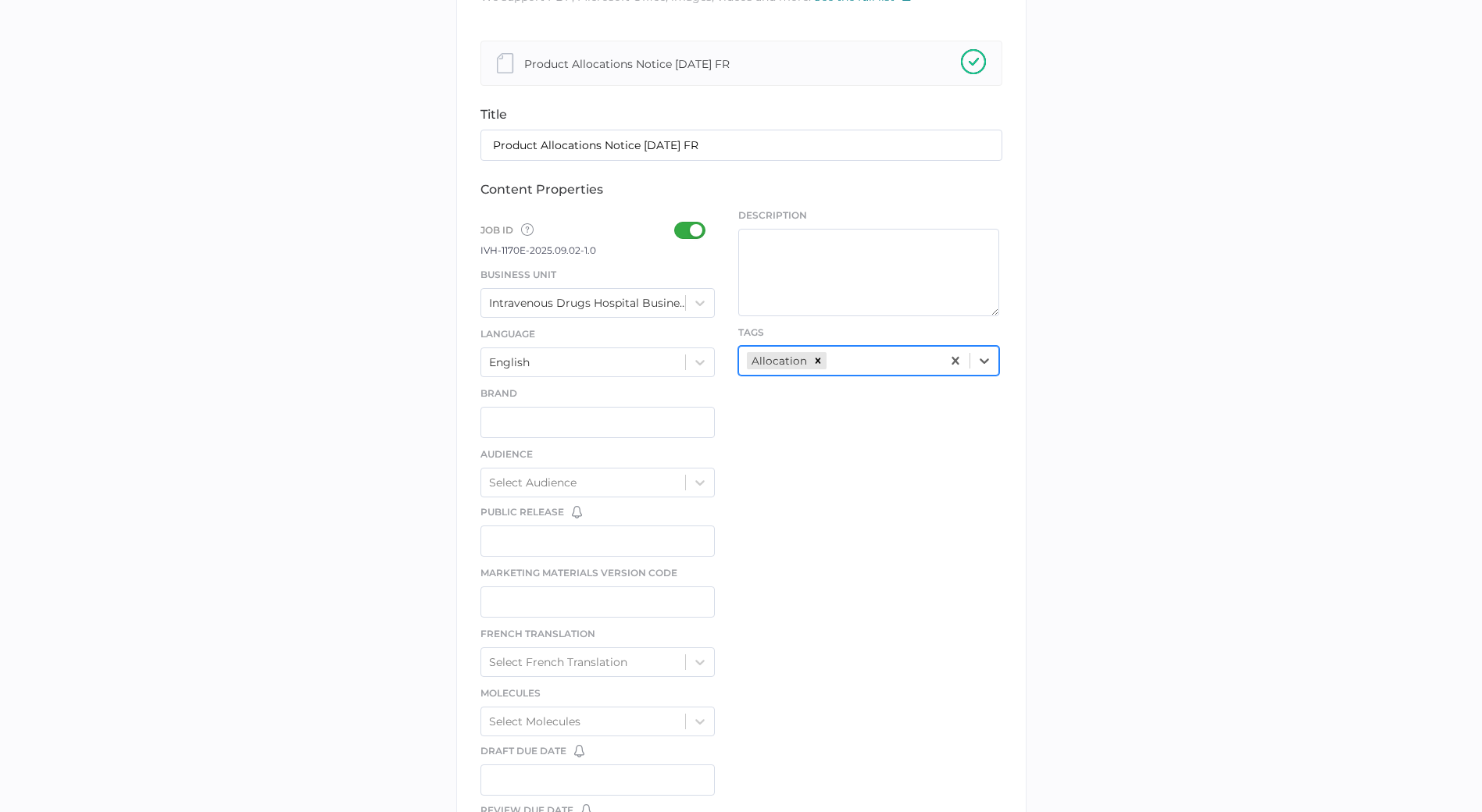
scroll to position [690, 0]
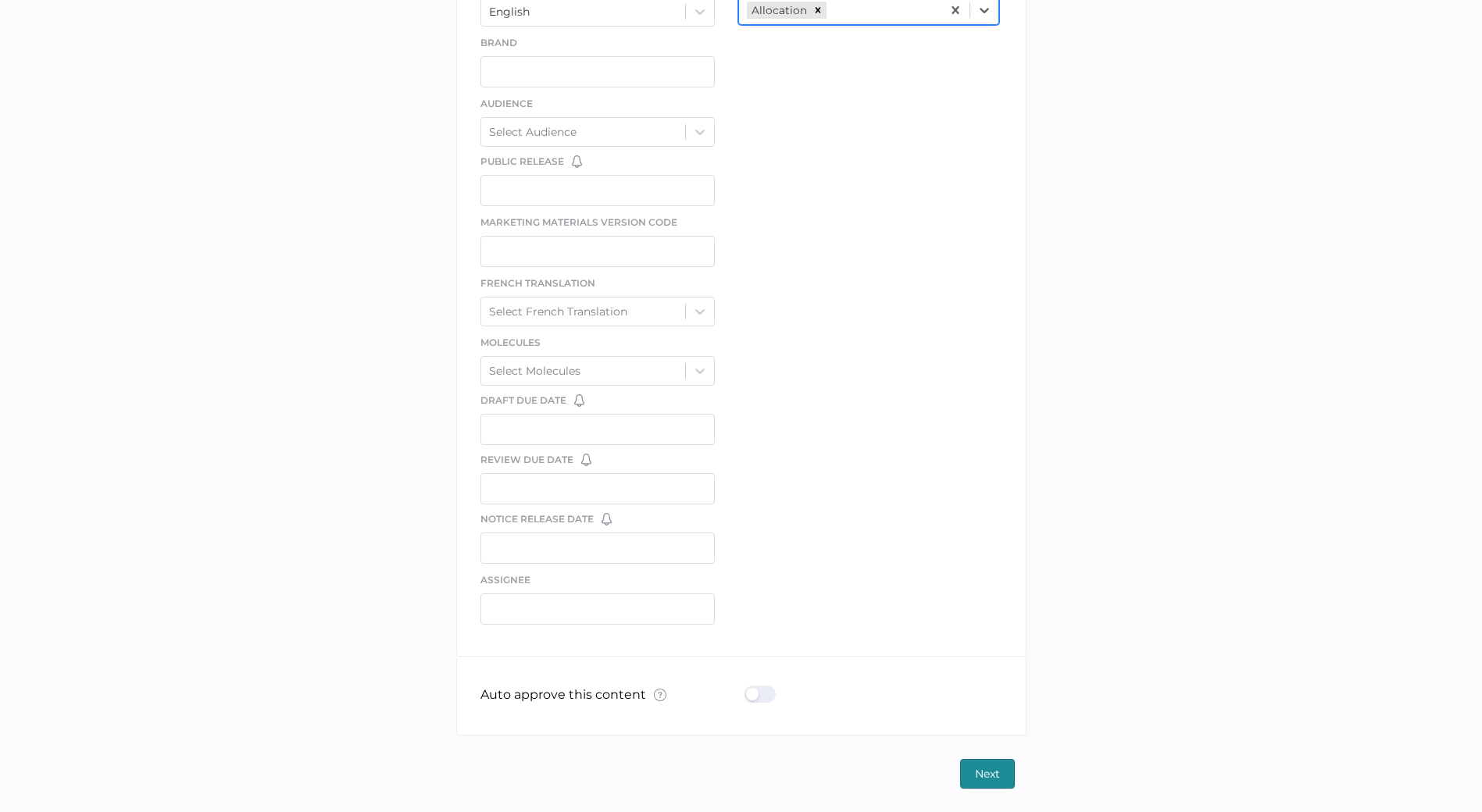
click at [764, 702] on div at bounding box center [764, 694] width 41 height 17
click at [747, 688] on input "checkbox" at bounding box center [747, 688] width 0 height 0
click at [995, 768] on span "Next" at bounding box center [987, 774] width 25 height 28
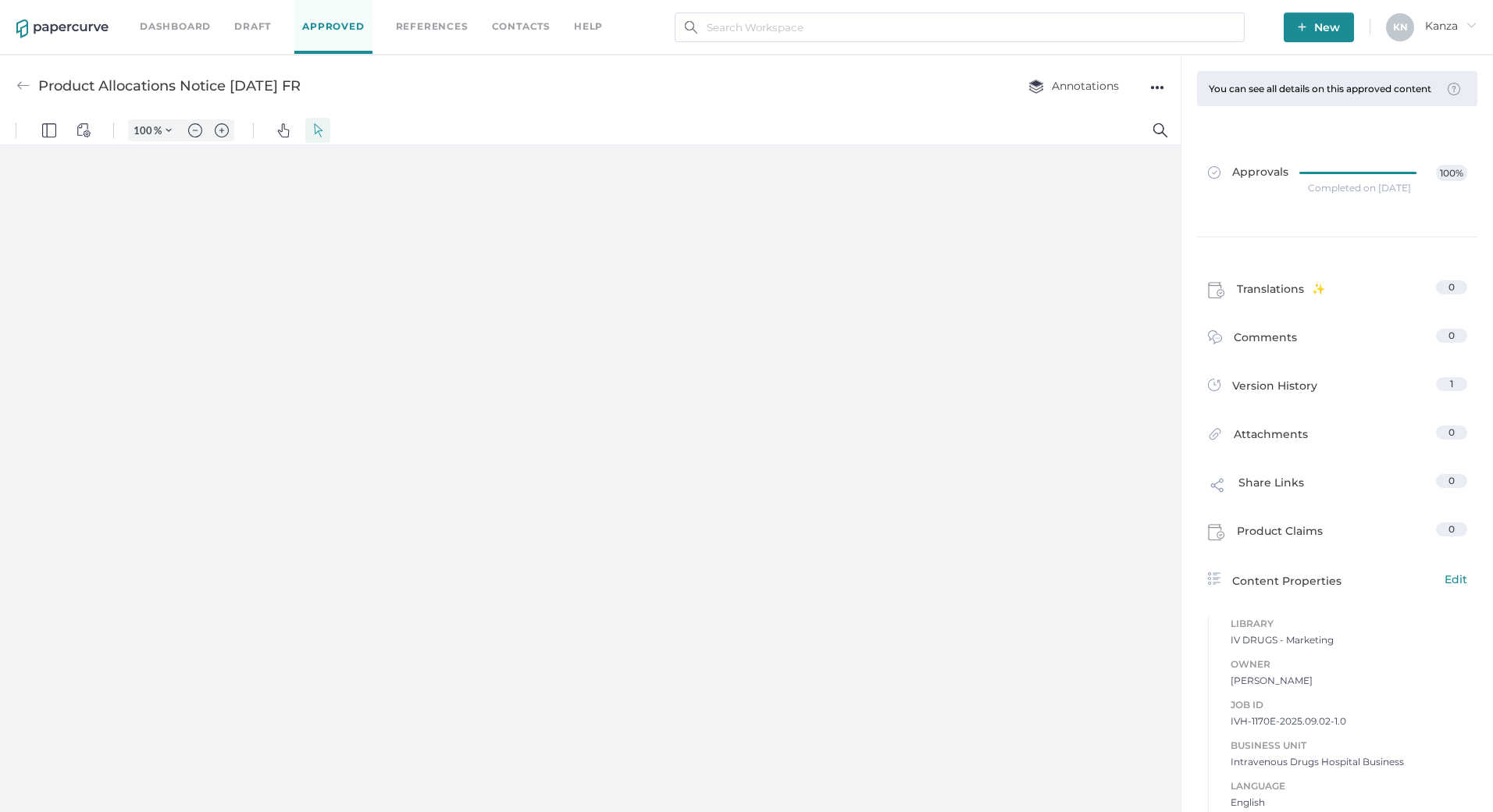
type input "107"
click at [533, 23] on link "Contacts" at bounding box center [520, 27] width 58 height 17
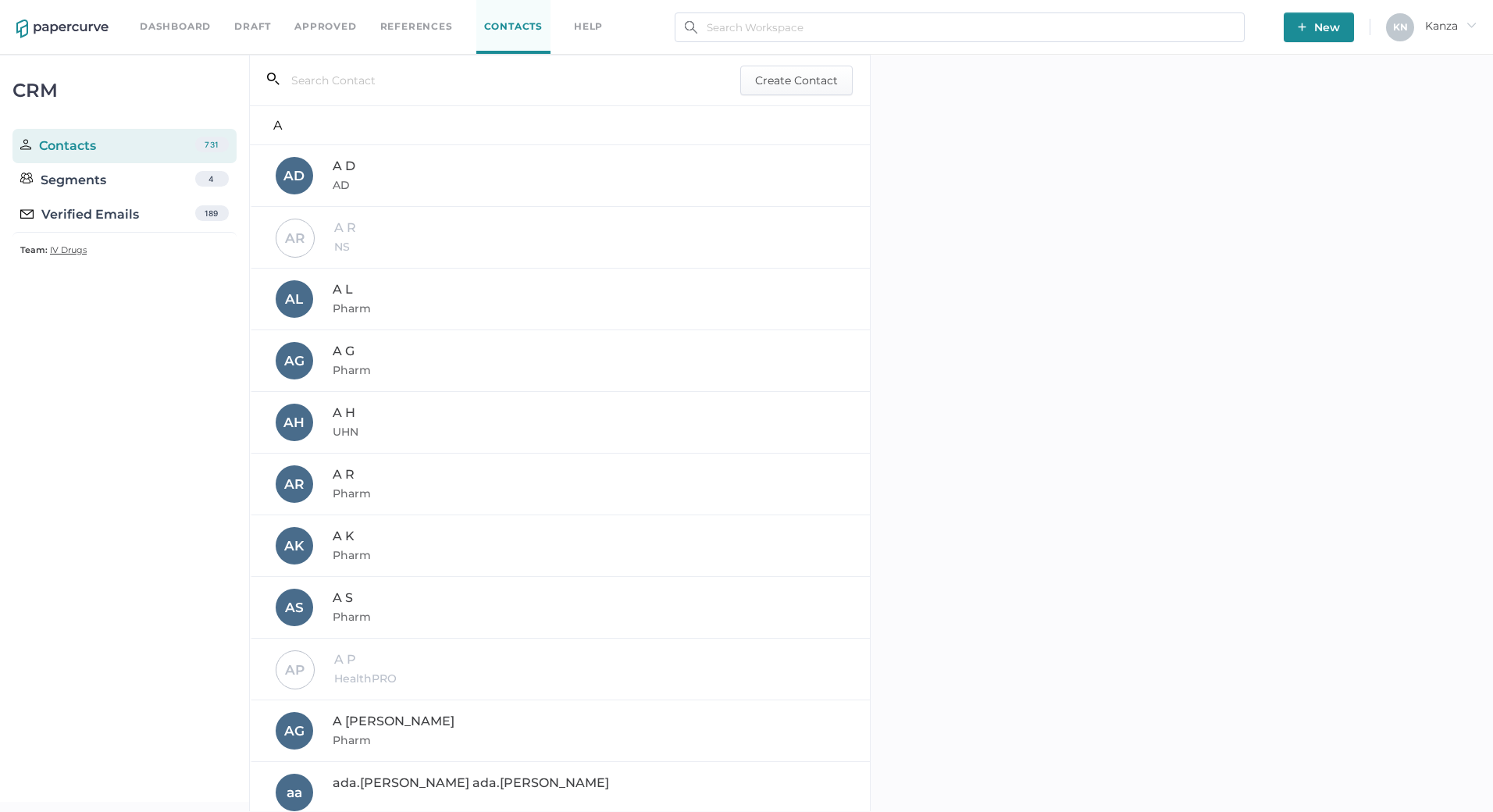
click at [133, 214] on div "Verified Emails" at bounding box center [79, 215] width 119 height 19
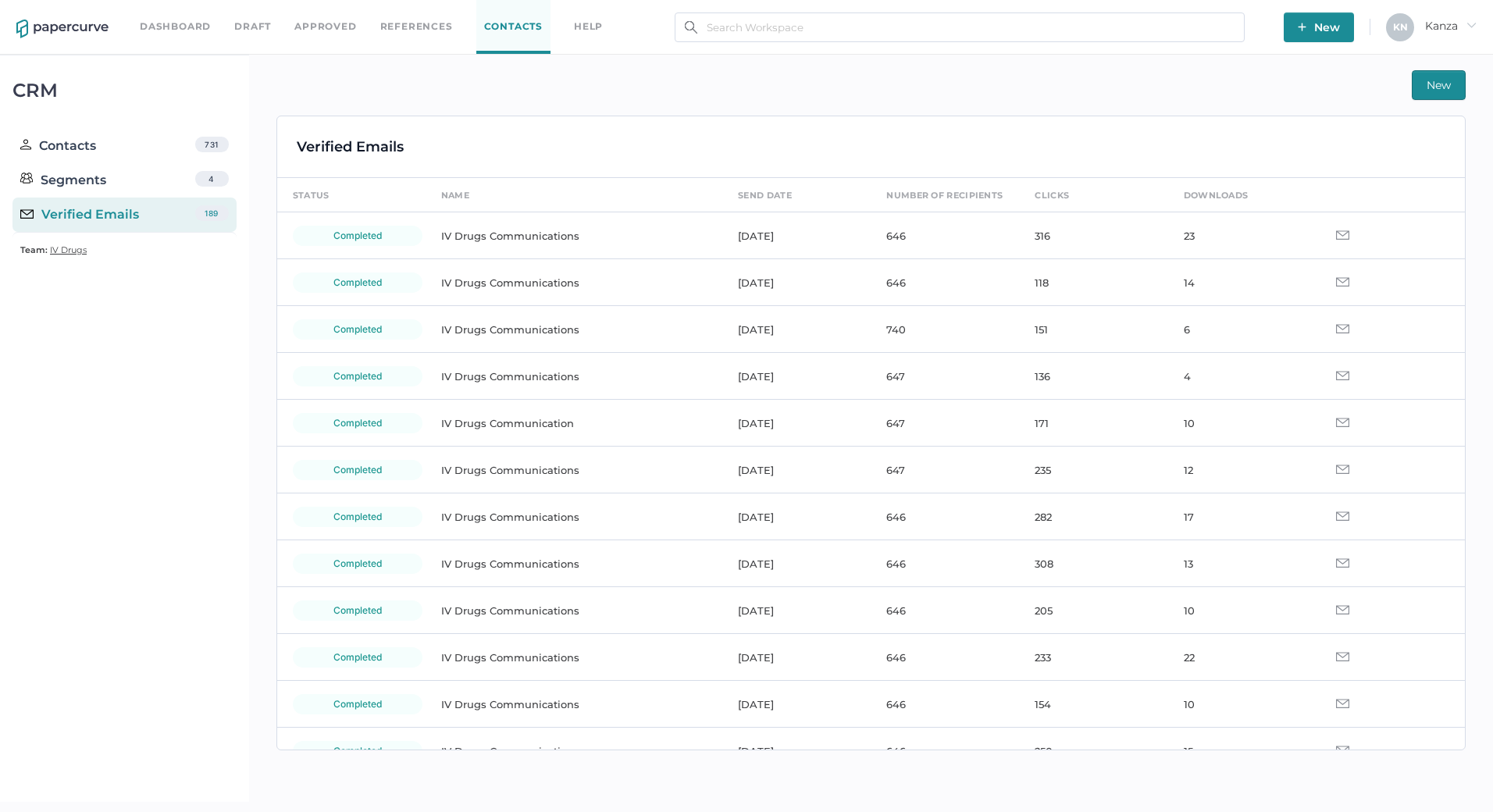
click at [508, 238] on td "IV Drugs Communications" at bounding box center [574, 236] width 297 height 47
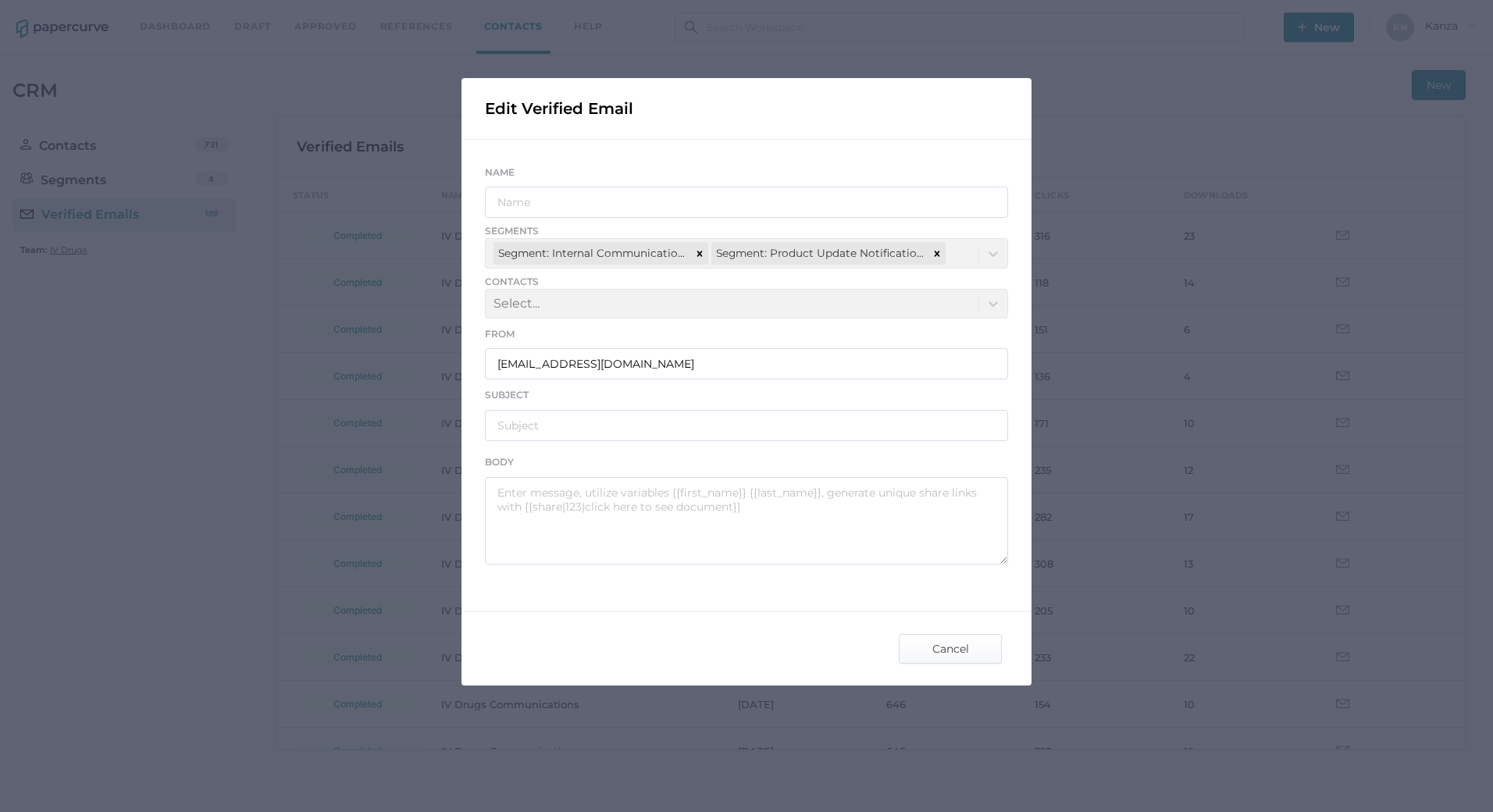
type input "IV Drugs Communications"
type input "Fresenius Kabi Product Notifications - 08.29.2025"
type textarea "Good afternoon, Please see the links below for the most recent announcements fr…"
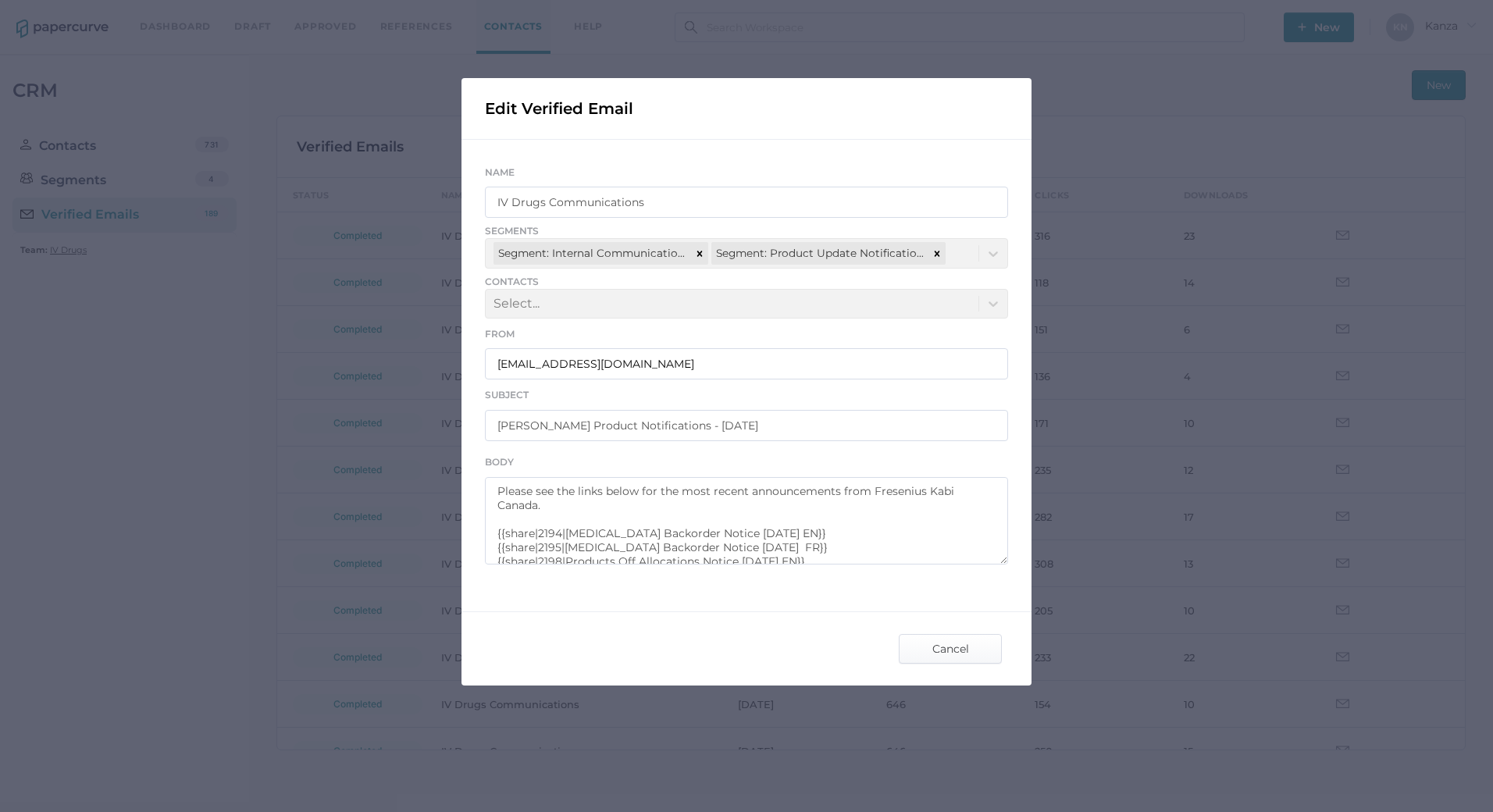
scroll to position [56, 0]
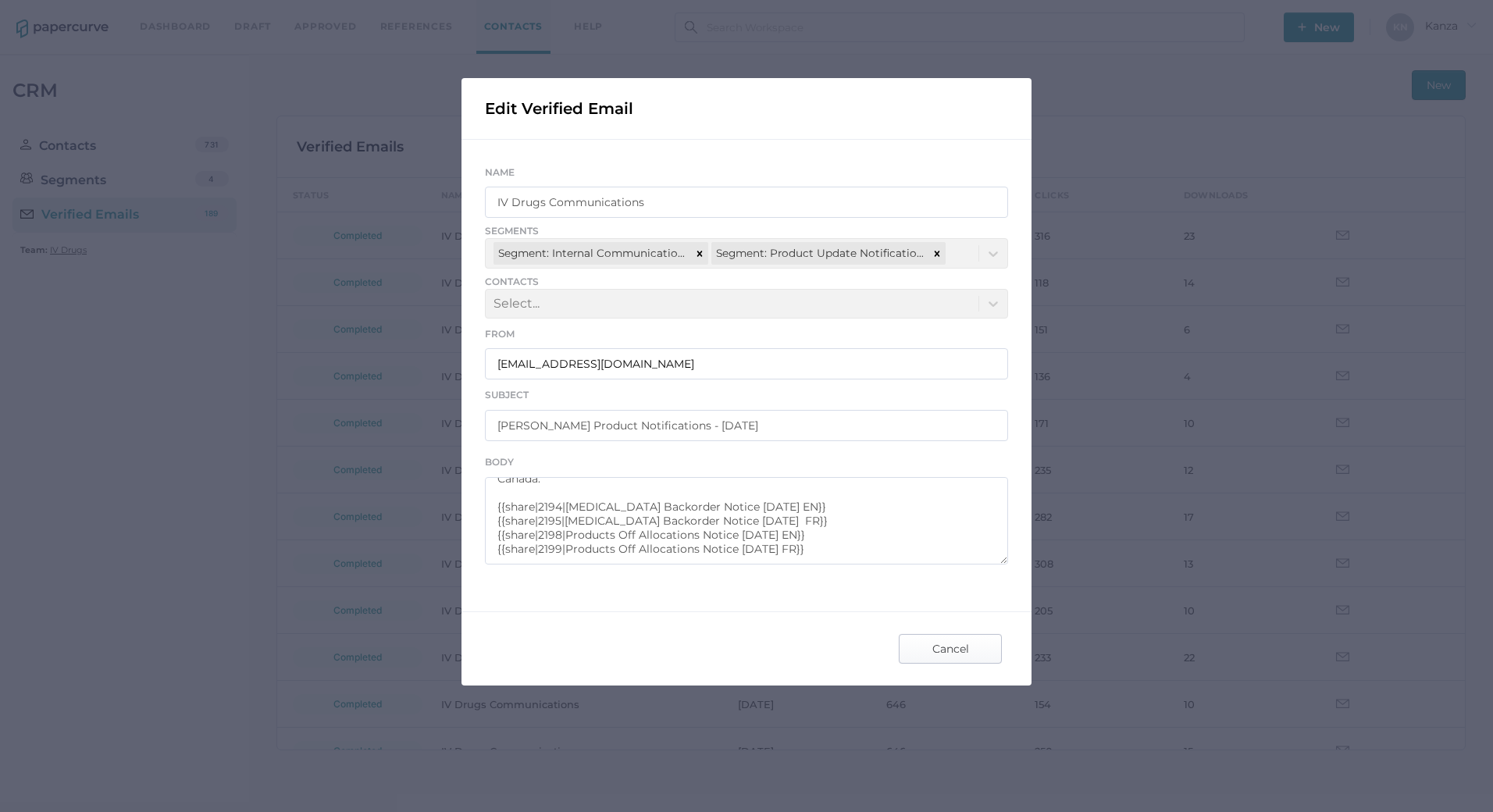
click at [929, 640] on span "Cancel" at bounding box center [950, 649] width 74 height 28
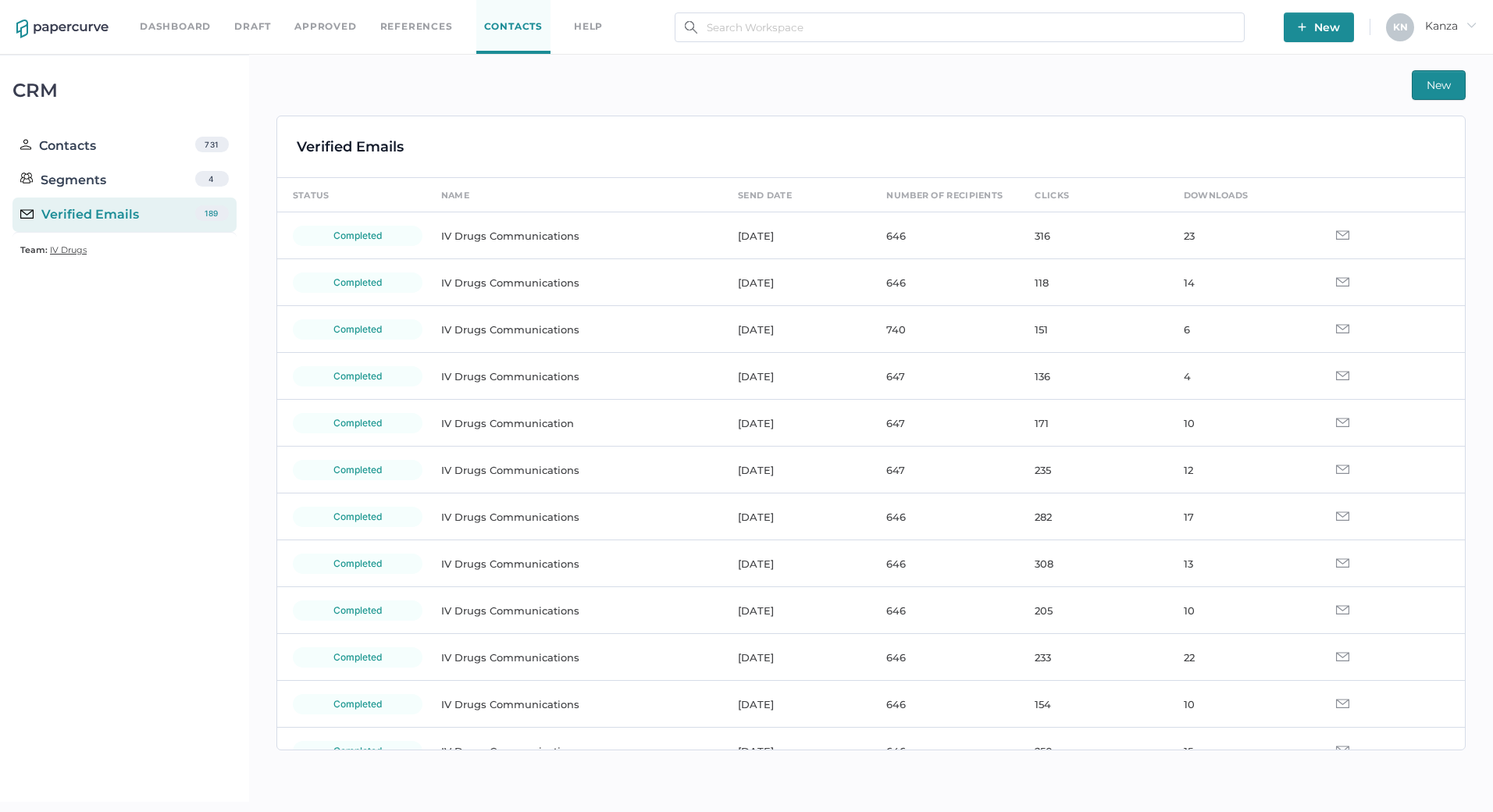
click at [1439, 83] on span "New" at bounding box center [1439, 85] width 24 height 28
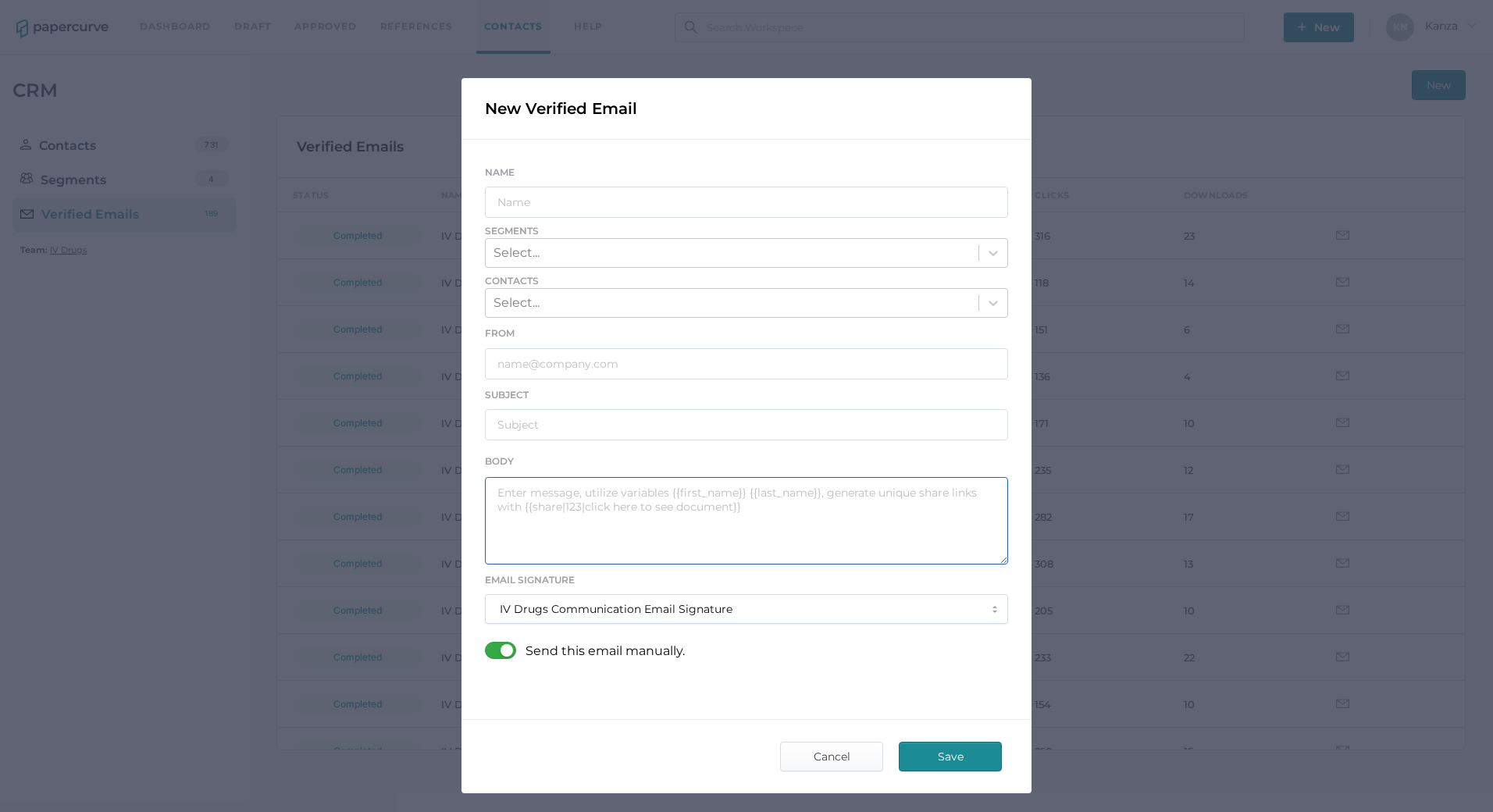
click at [587, 509] on textarea at bounding box center [746, 520] width 523 height 88
paste textarea "Good afternoon, Please see the links below for the most recent announcements fr…"
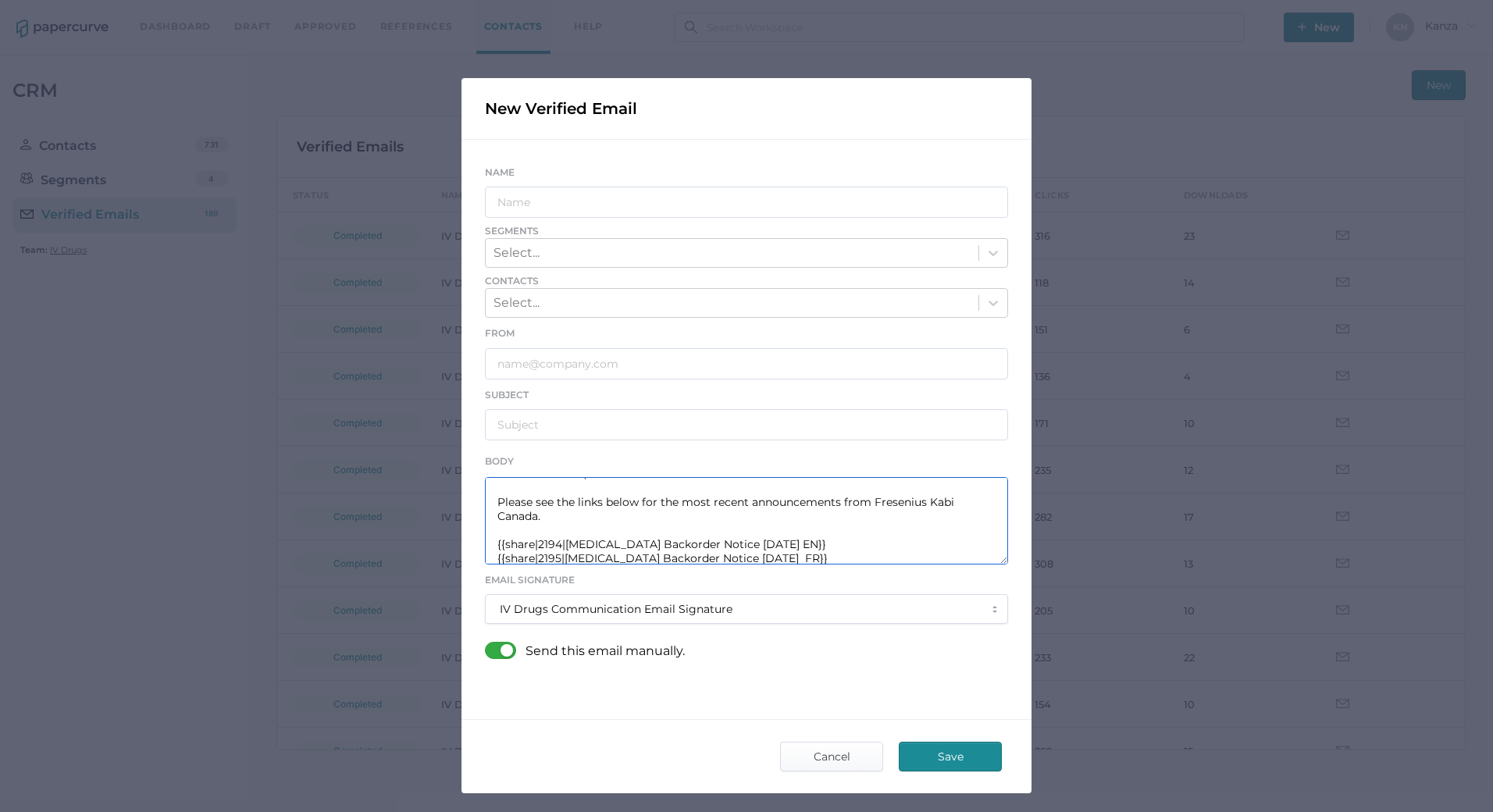
scroll to position [28, 0]
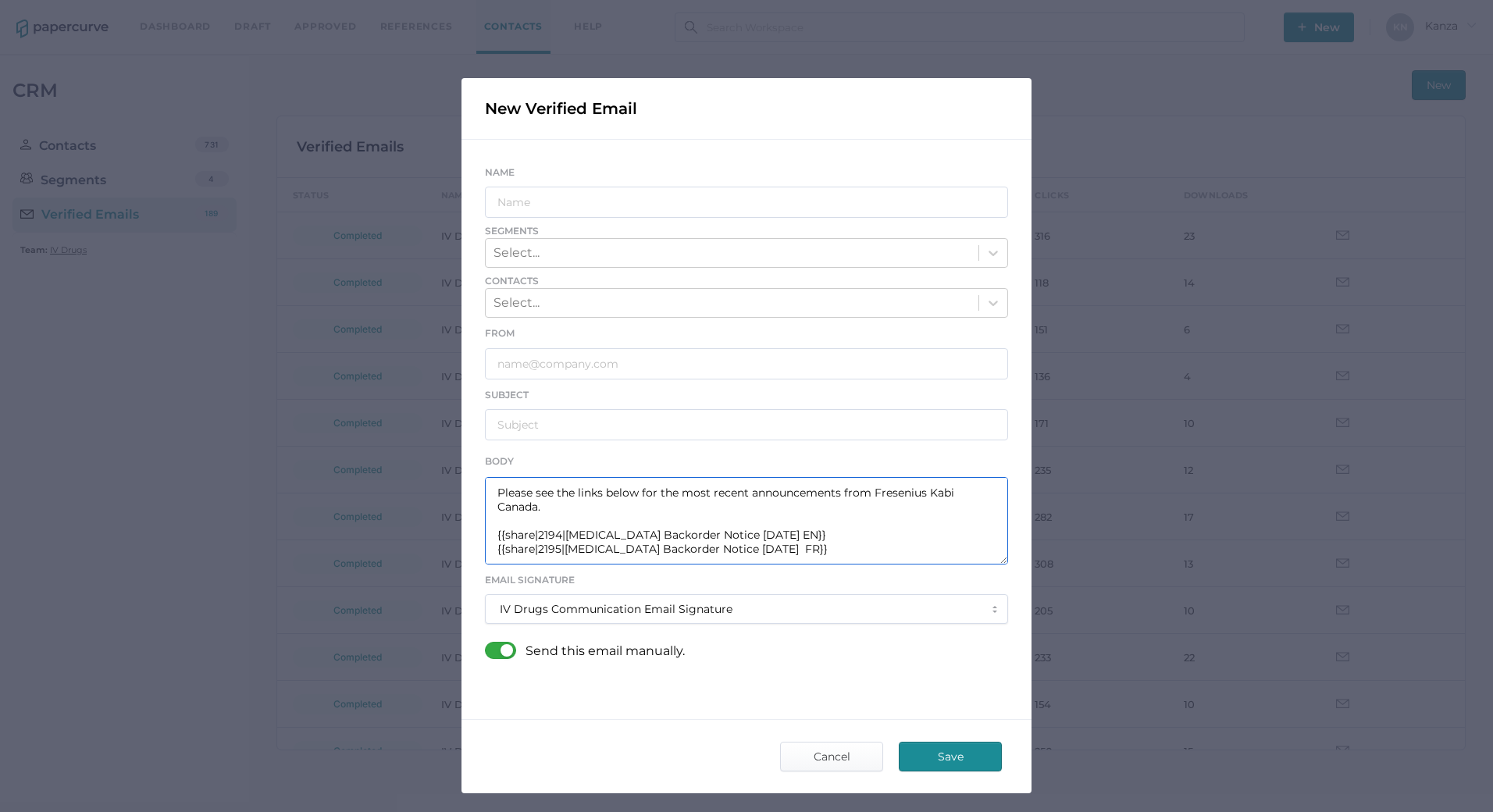
drag, startPoint x: 562, startPoint y: 538, endPoint x: 631, endPoint y: 531, distance: 69.4
click at [620, 531] on textarea "Good afternoon, Please see the links below for the most recent announcements fr…" at bounding box center [746, 520] width 523 height 88
drag, startPoint x: 653, startPoint y: 531, endPoint x: 701, endPoint y: 534, distance: 48.1
click at [701, 534] on textarea "Good afternoon, Please see the links below for the most recent announcements fr…" at bounding box center [746, 520] width 523 height 88
drag, startPoint x: 704, startPoint y: 538, endPoint x: 563, endPoint y: 539, distance: 141.0
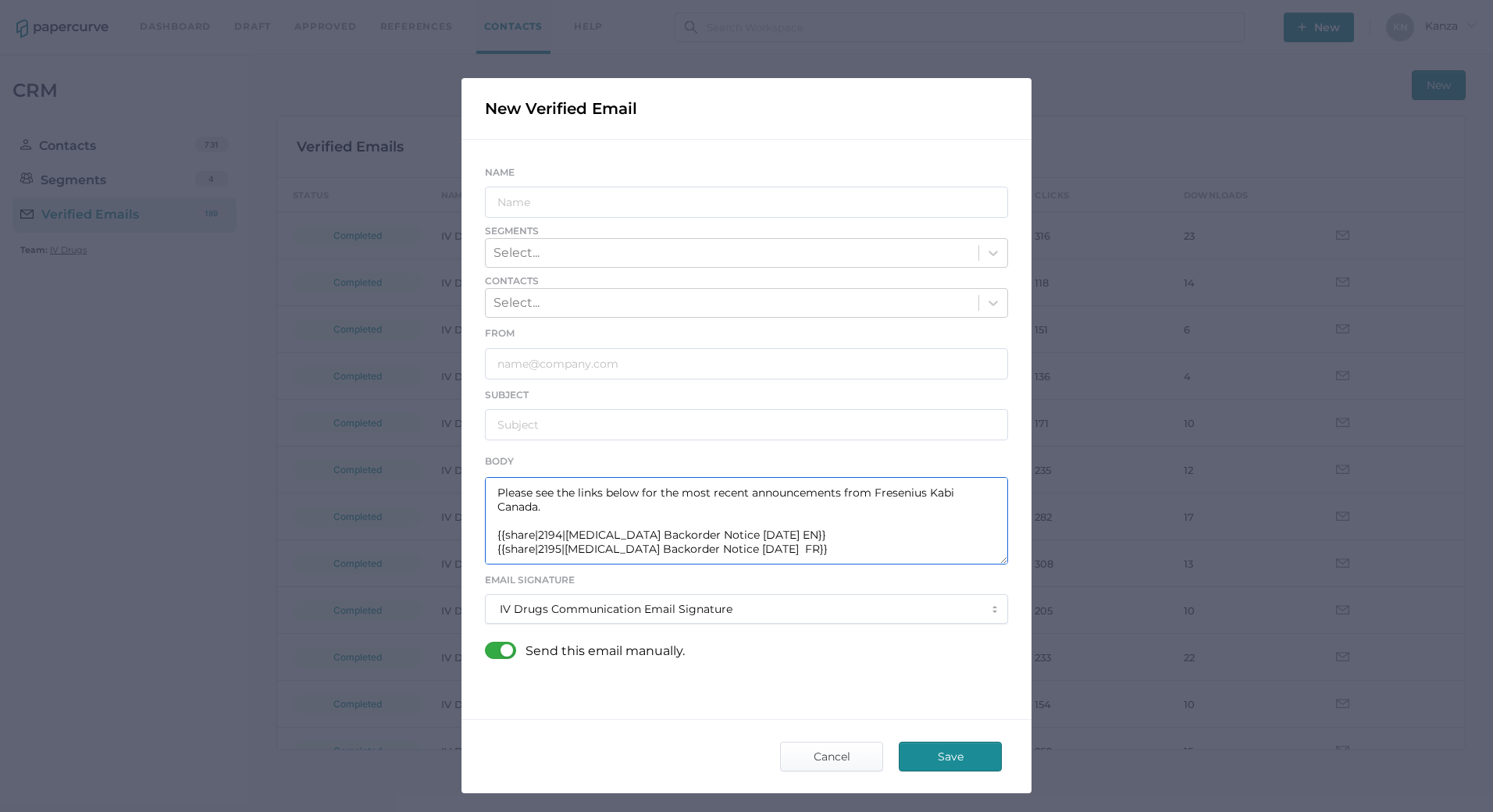
click at [563, 539] on textarea "Good afternoon, Please see the links below for the most recent announcements fr…" at bounding box center [746, 520] width 523 height 88
drag, startPoint x: 764, startPoint y: 534, endPoint x: 560, endPoint y: 534, distance: 204.0
click at [560, 534] on textarea "Good afternoon, Please see the links below for the most recent announcements fr…" at bounding box center [746, 520] width 523 height 88
drag, startPoint x: 764, startPoint y: 549, endPoint x: 560, endPoint y: 550, distance: 204.0
click at [560, 550] on textarea "Good afternoon, Please see the links below for the most recent announcements fr…" at bounding box center [746, 520] width 523 height 88
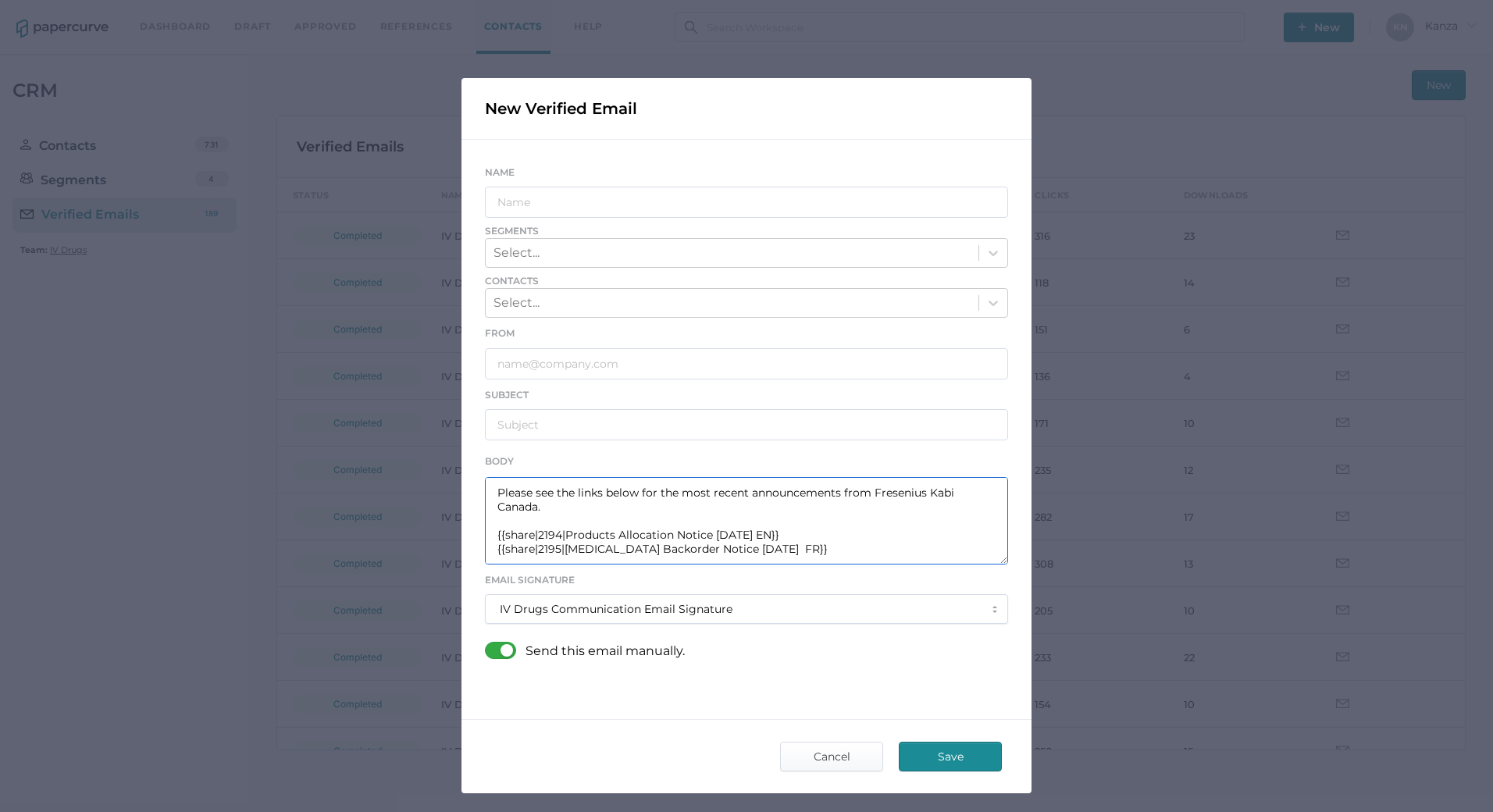
paste textarea "Products Allocation Notice 09.02"
click at [553, 534] on textarea "Good afternoon, Please see the links below for the most recent announcements fr…" at bounding box center [746, 520] width 523 height 88
type textarea "Good afternoon, Please see the links below for the most recent announcements fr…"
click at [651, 203] on input "text" at bounding box center [746, 202] width 523 height 31
type input "IV Drugs Communications"
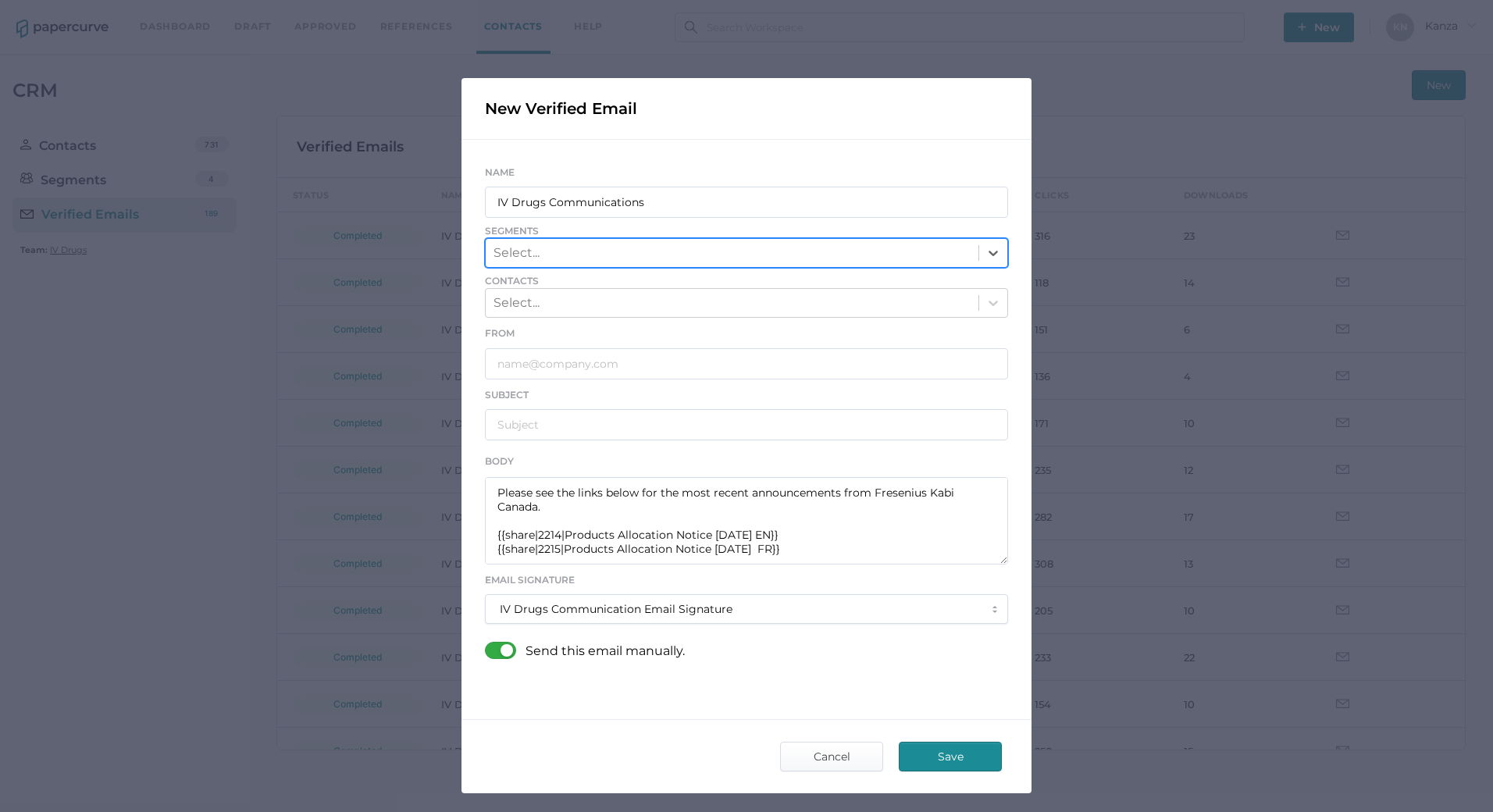
click at [969, 236] on span "Segments" at bounding box center [746, 231] width 523 height 14
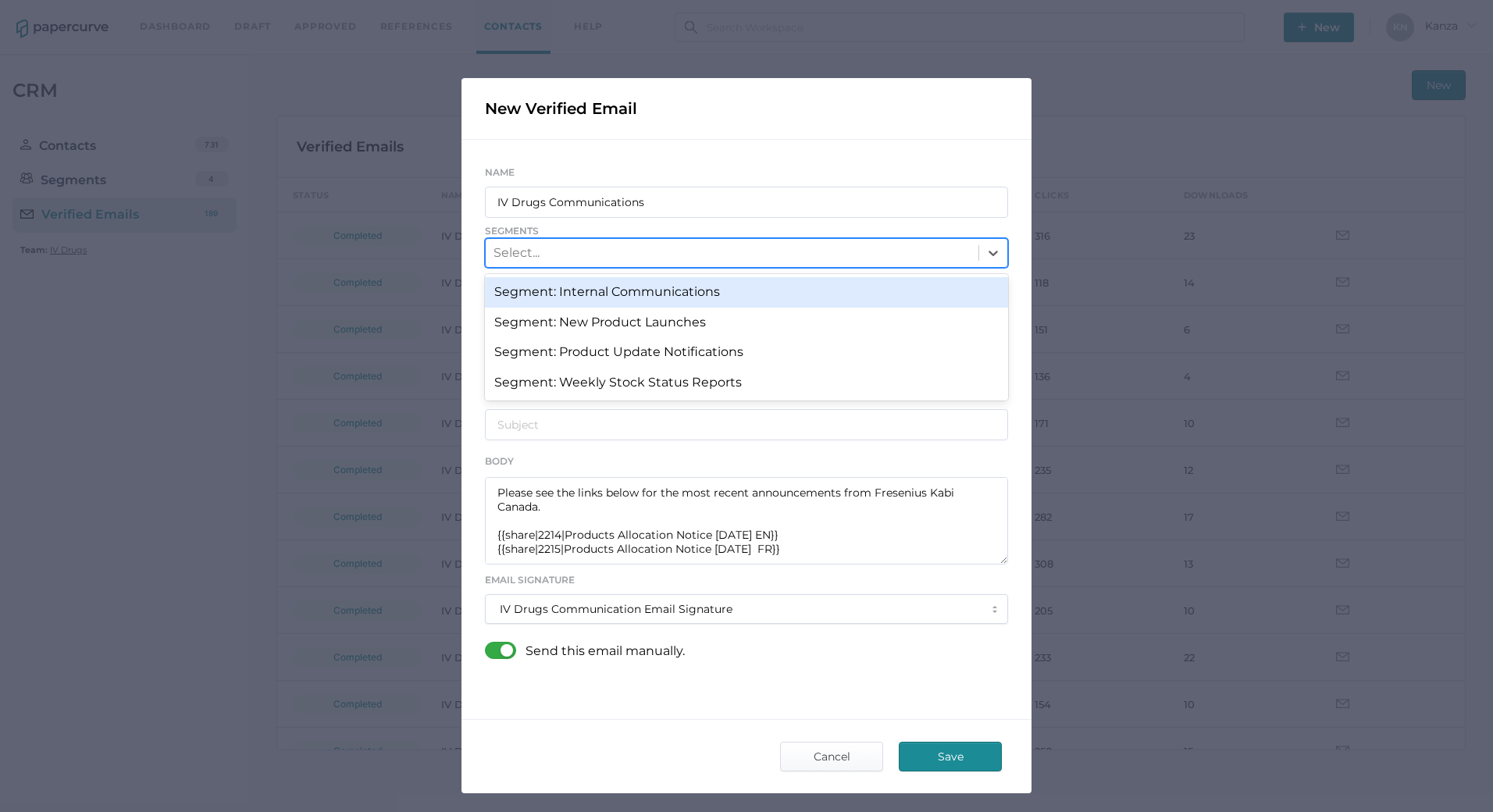
click at [979, 244] on div at bounding box center [993, 253] width 28 height 28
click at [771, 290] on div "Segment: Internal Communications" at bounding box center [746, 292] width 523 height 30
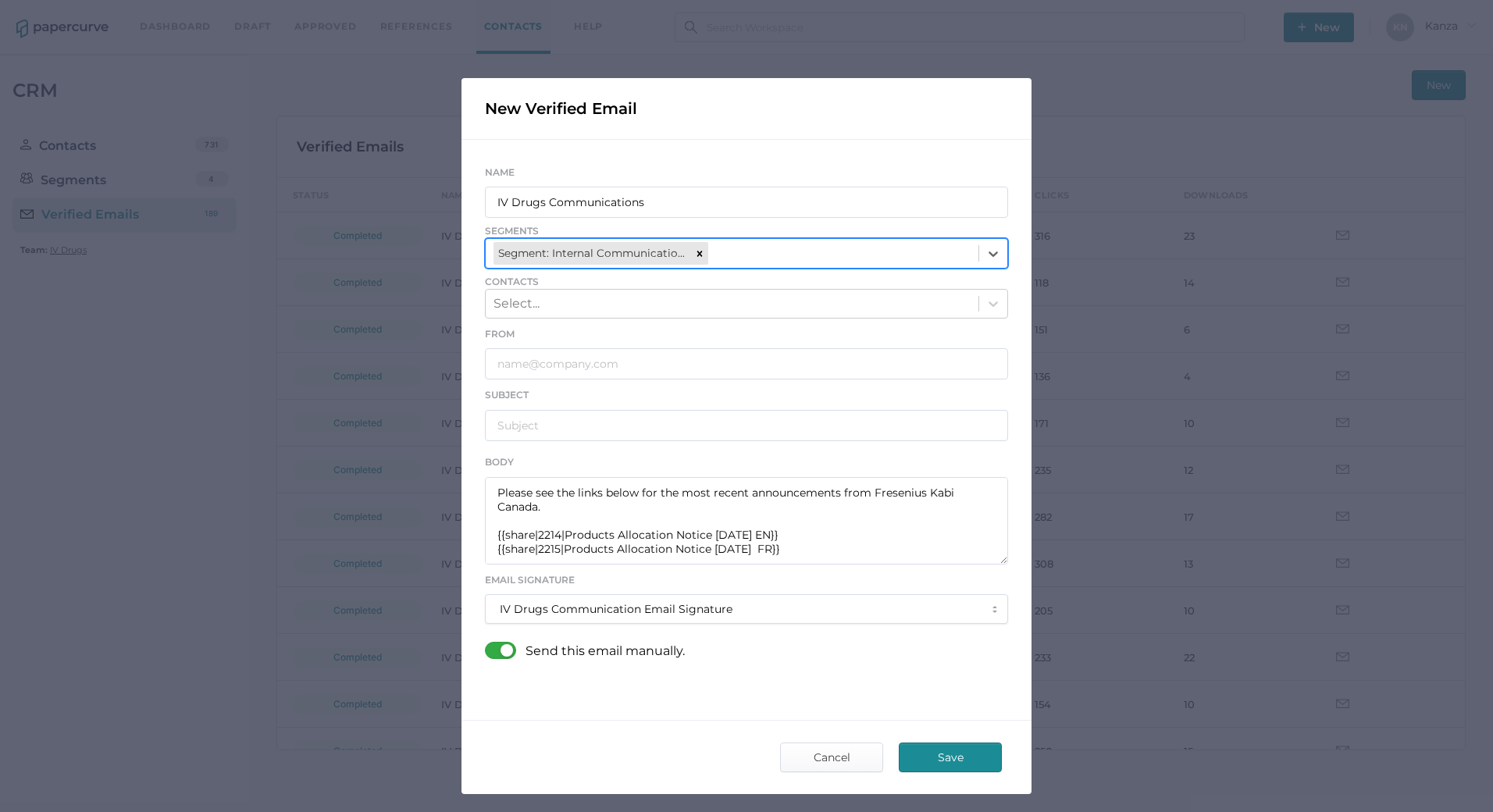
click at [979, 255] on div at bounding box center [993, 254] width 28 height 28
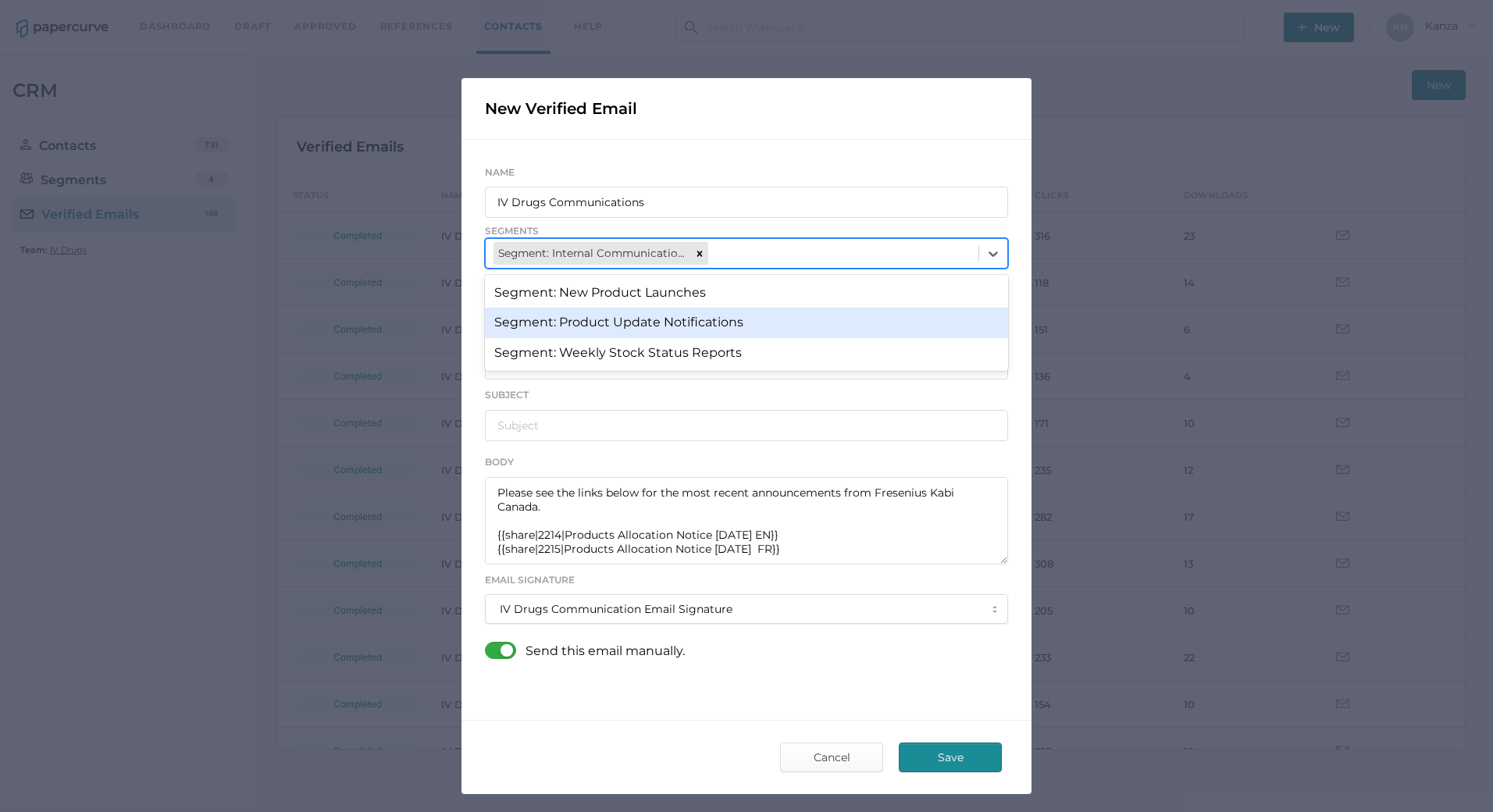
click at [795, 325] on div "Segment: Product Update Notifications" at bounding box center [746, 322] width 523 height 30
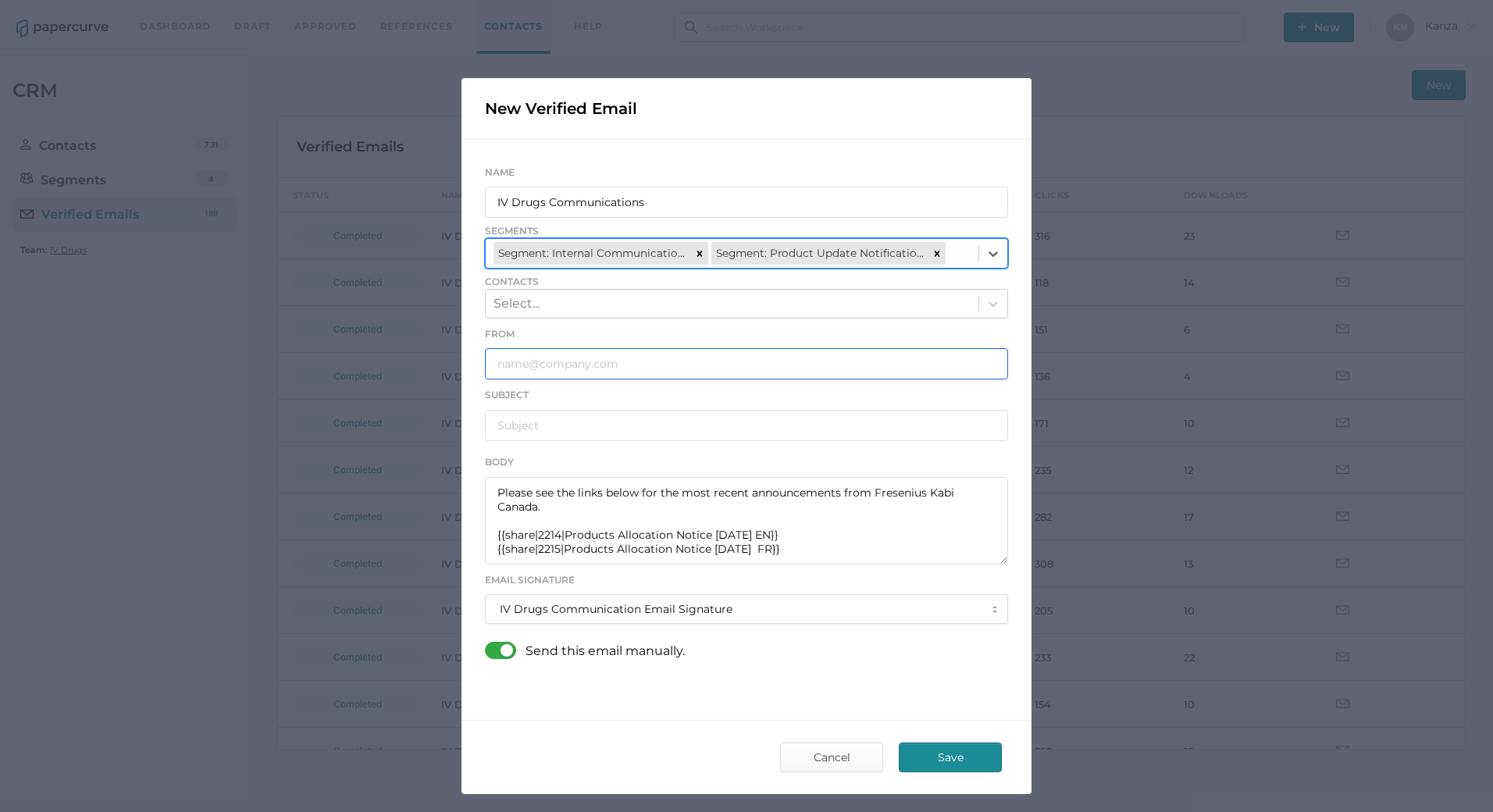
click at [561, 364] on input "text" at bounding box center [746, 364] width 523 height 31
type input "IVDrugsCommunications@fresenius-kabi.com"
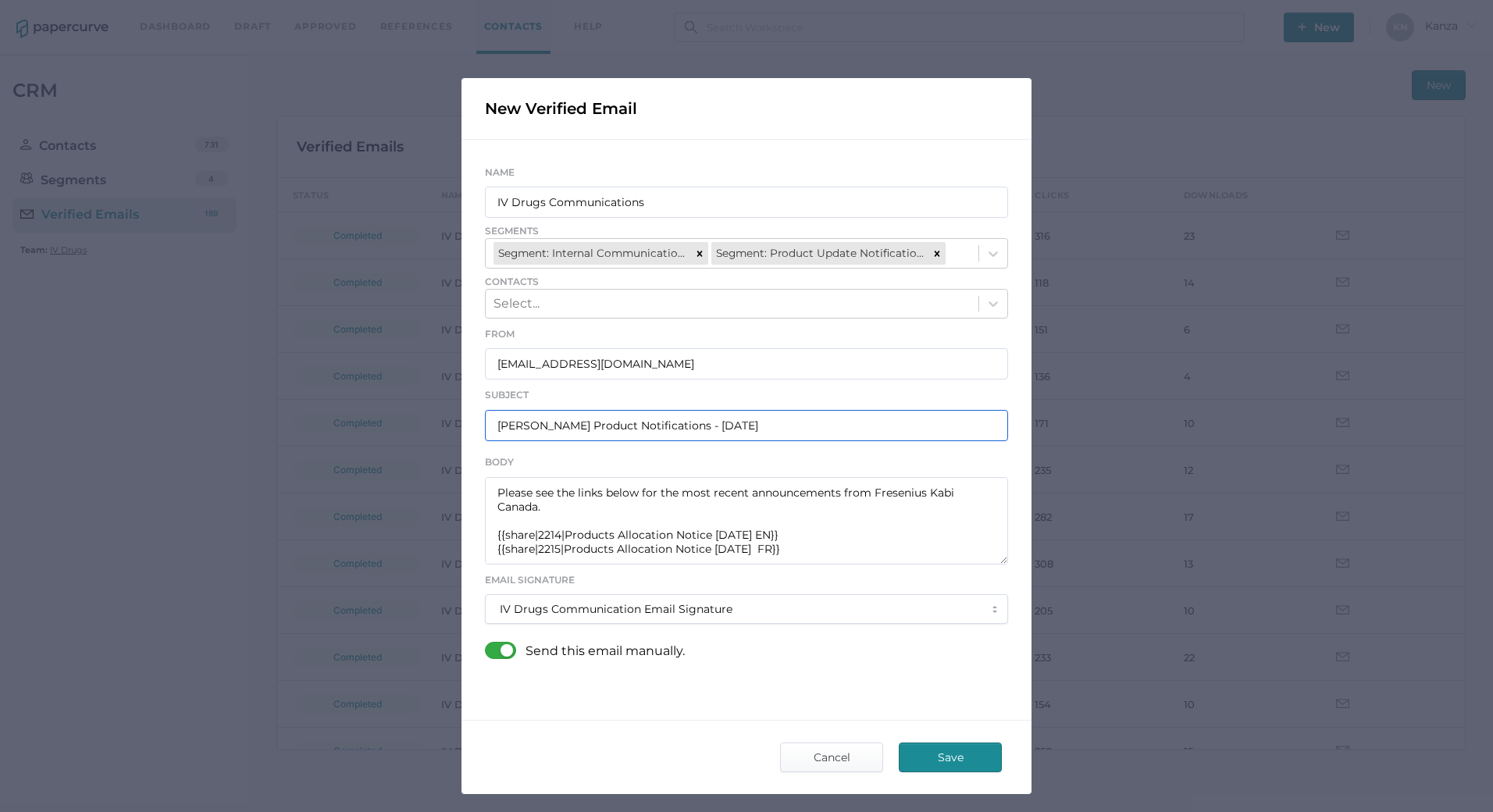
click at [717, 428] on input "Fresenius Kabi Product Notifications - 08.29.2025" at bounding box center [746, 426] width 523 height 31
click at [726, 425] on input "Fresenius Kabi Product Notifications - 08.29.2025" at bounding box center [746, 426] width 523 height 31
type input "Fresenius Kabi Product Notifications - 09.02.2025"
click at [505, 654] on div at bounding box center [505, 650] width 41 height 17
click at [488, 644] on input "checkbox" at bounding box center [488, 644] width 0 height 0
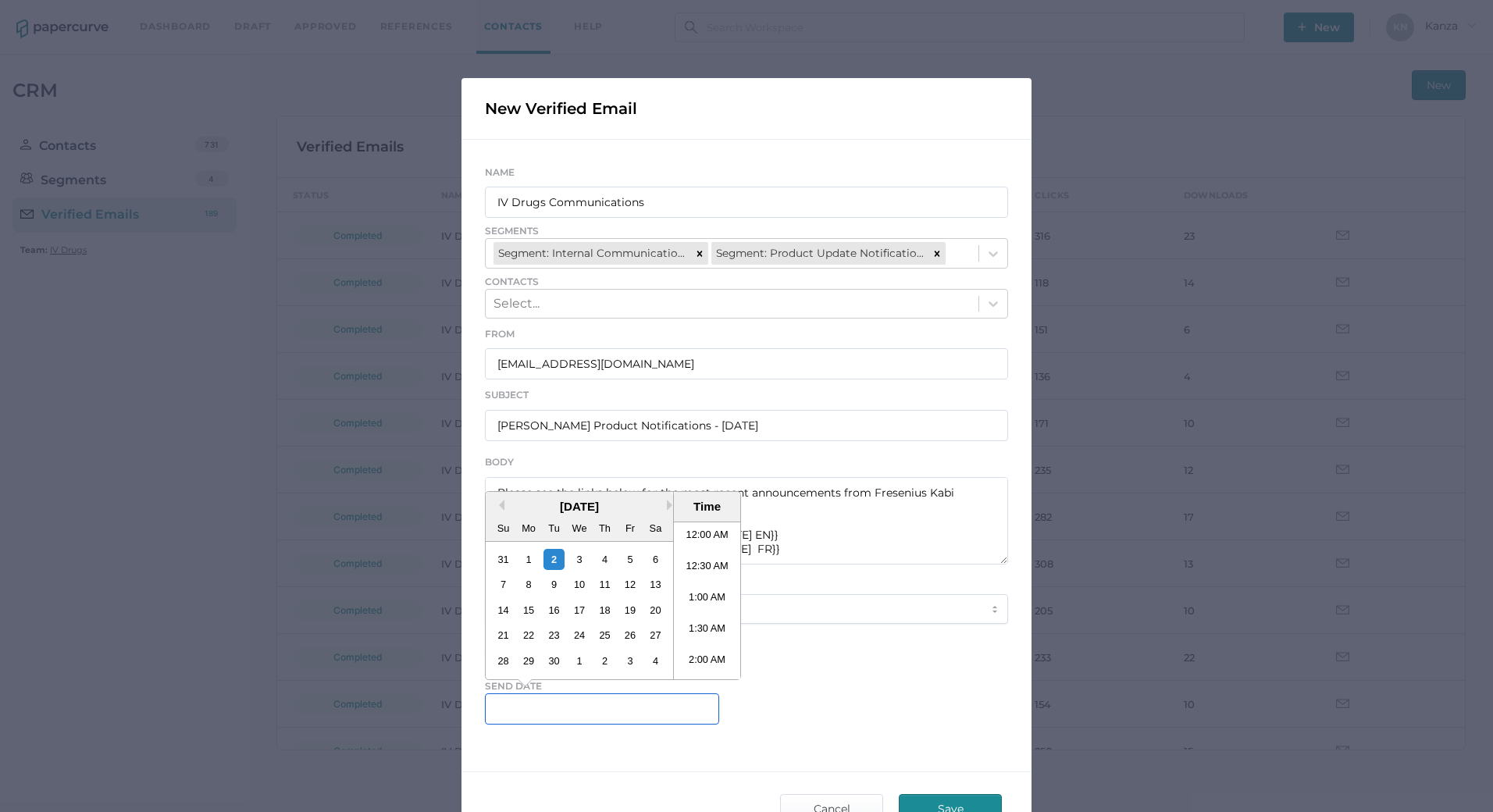
click at [561, 711] on input "text" at bounding box center [602, 709] width 235 height 31
click at [697, 601] on li "4:00 PM" at bounding box center [707, 600] width 66 height 31
type input "September 2, 2025 4:00 PM"
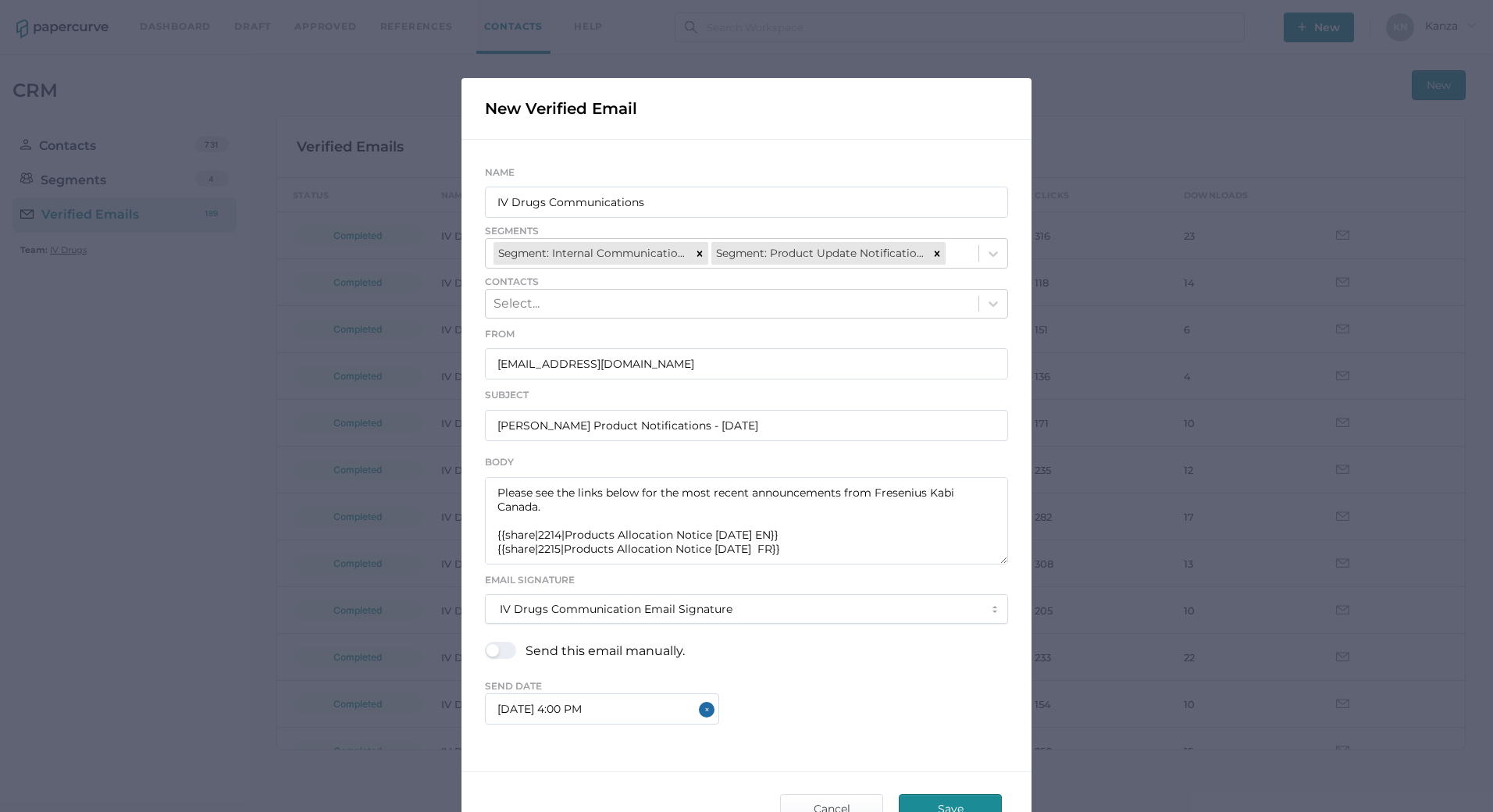
click at [616, 776] on div "Save Cancel" at bounding box center [746, 809] width 570 height 74
click at [770, 551] on textarea "Good afternoon, Please see the links below for the most recent announcements fr…" at bounding box center [746, 520] width 523 height 88
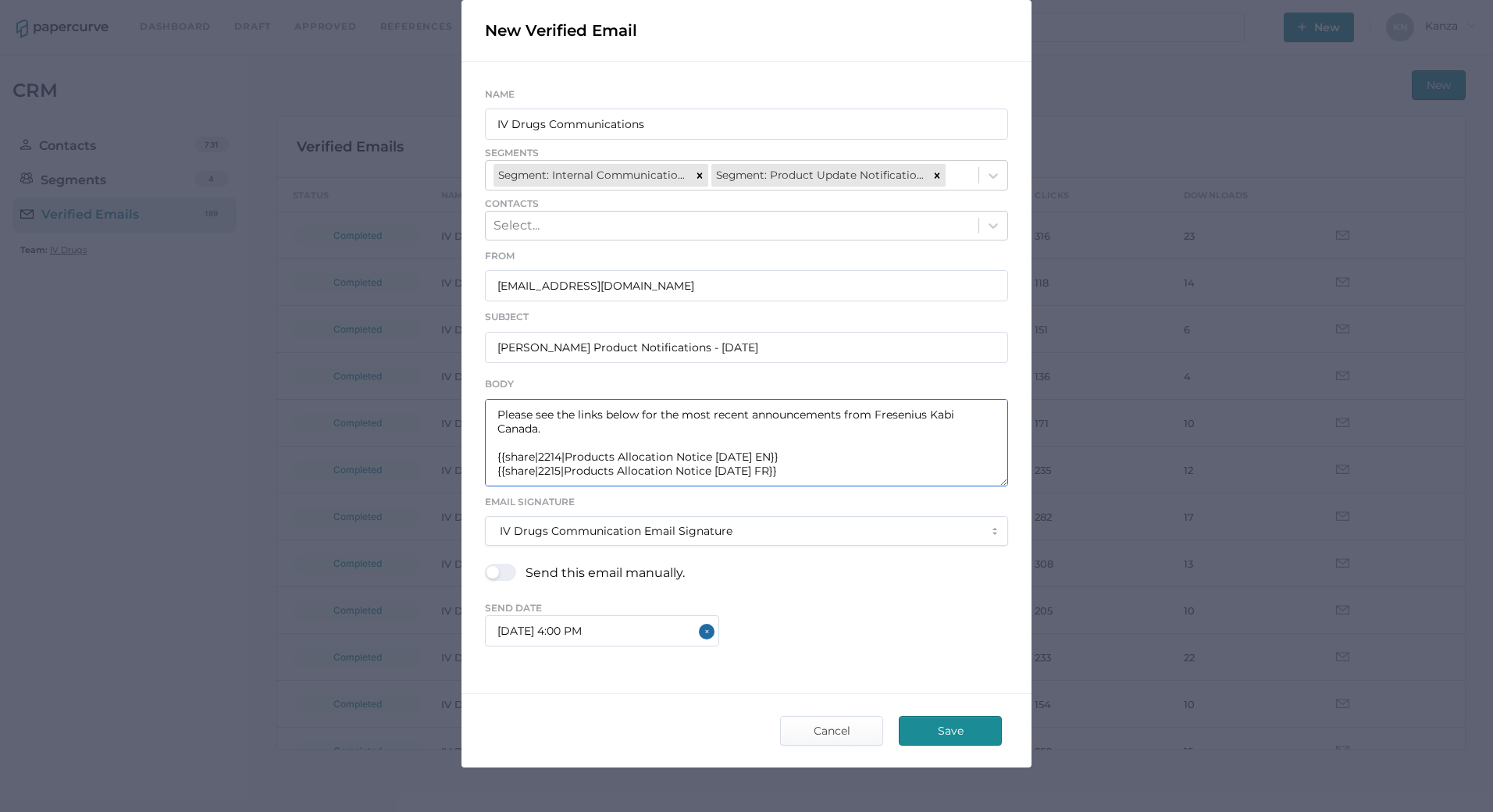
type textarea "Good afternoon, Please see the links below for the most recent announcements fr…"
click at [936, 728] on span "Save" at bounding box center [950, 730] width 74 height 28
